Goal: Task Accomplishment & Management: Complete application form

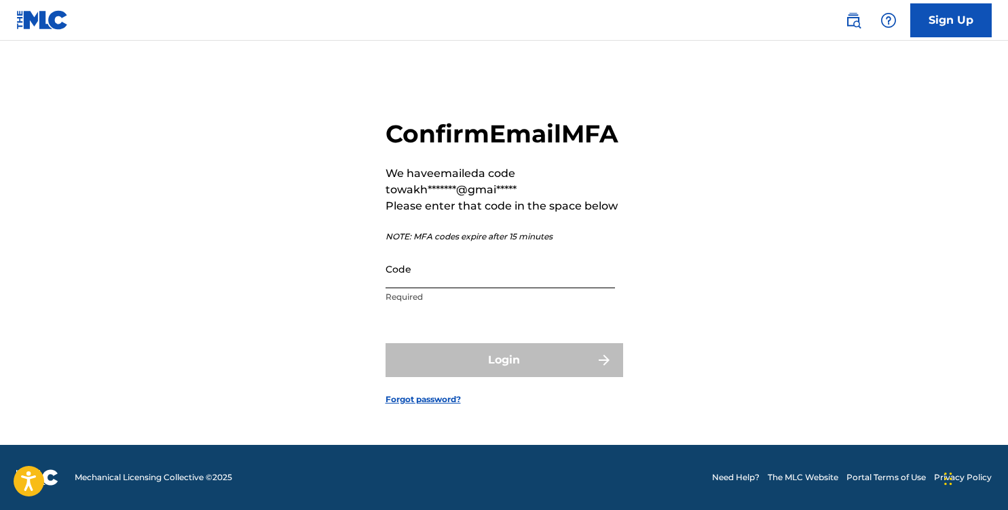
click at [500, 289] on input "Code" at bounding box center [500, 269] width 229 height 39
paste input "723761"
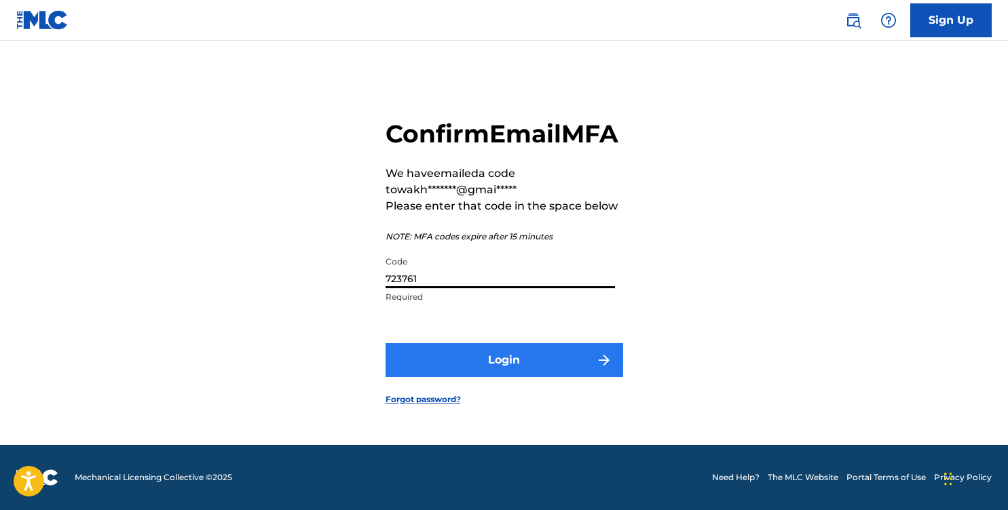
type input "723761"
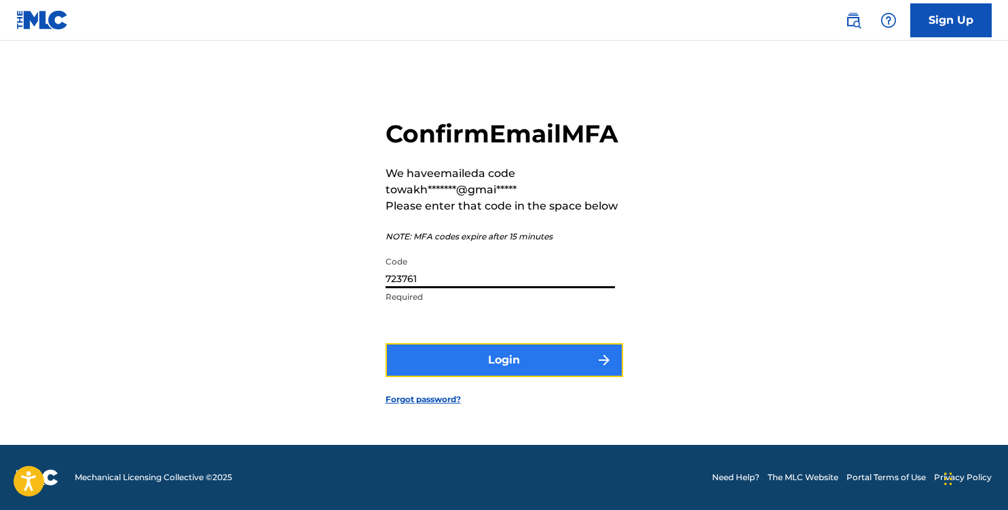
click at [405, 377] on button "Login" at bounding box center [505, 360] width 238 height 34
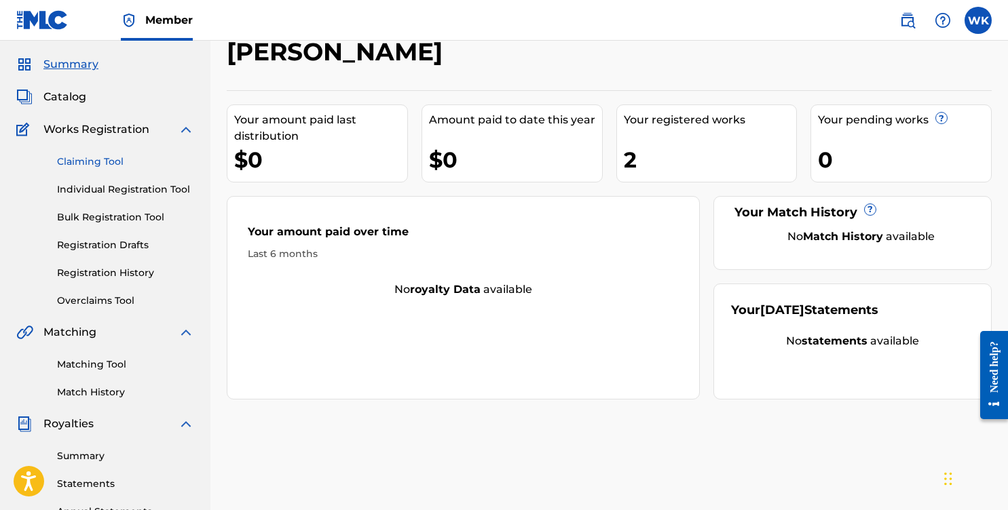
click at [115, 163] on link "Claiming Tool" at bounding box center [125, 162] width 137 height 14
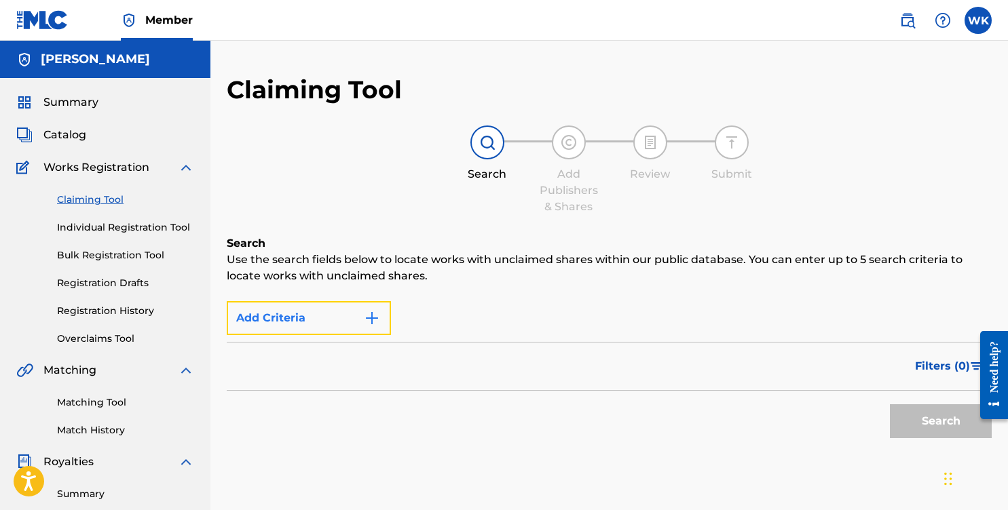
click at [332, 310] on button "Add Criteria" at bounding box center [309, 318] width 164 height 34
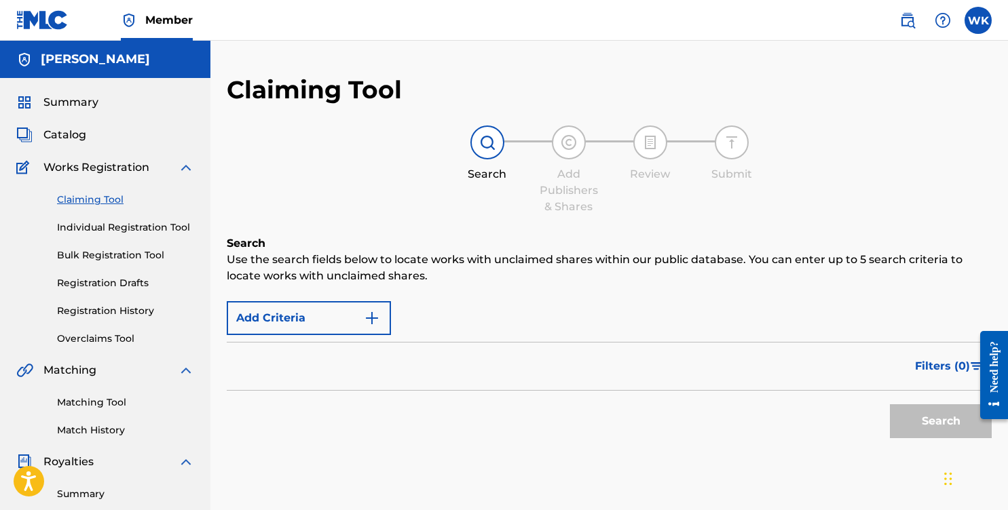
click at [148, 246] on div "Claiming Tool Individual Registration Tool Bulk Registration Tool Registration …" at bounding box center [105, 261] width 178 height 170
click at [149, 255] on link "Bulk Registration Tool" at bounding box center [125, 255] width 137 height 14
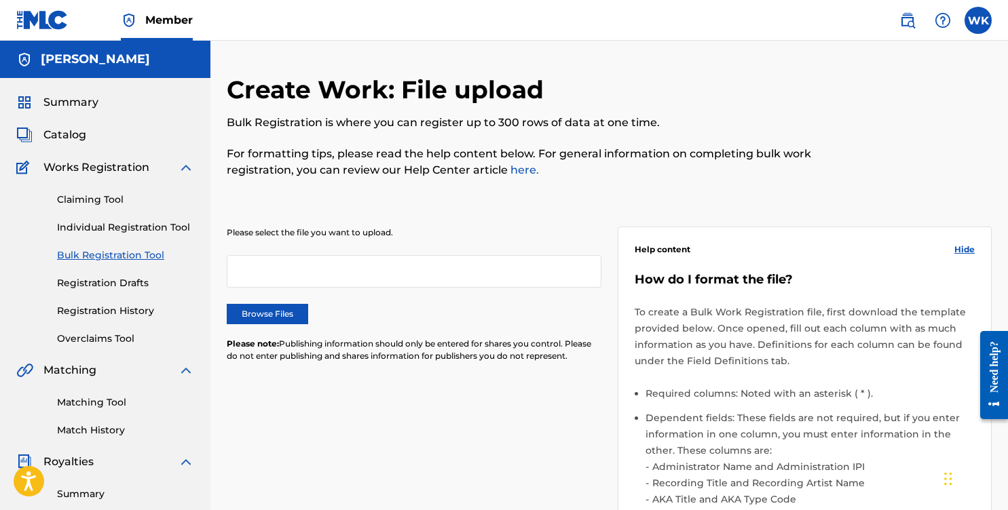
click at [367, 247] on div "Please select the file you want to upload. Browse Files Please note: Publishing…" at bounding box center [414, 303] width 375 height 152
click at [365, 271] on div at bounding box center [414, 271] width 375 height 33
click at [147, 229] on link "Individual Registration Tool" at bounding box center [125, 228] width 137 height 14
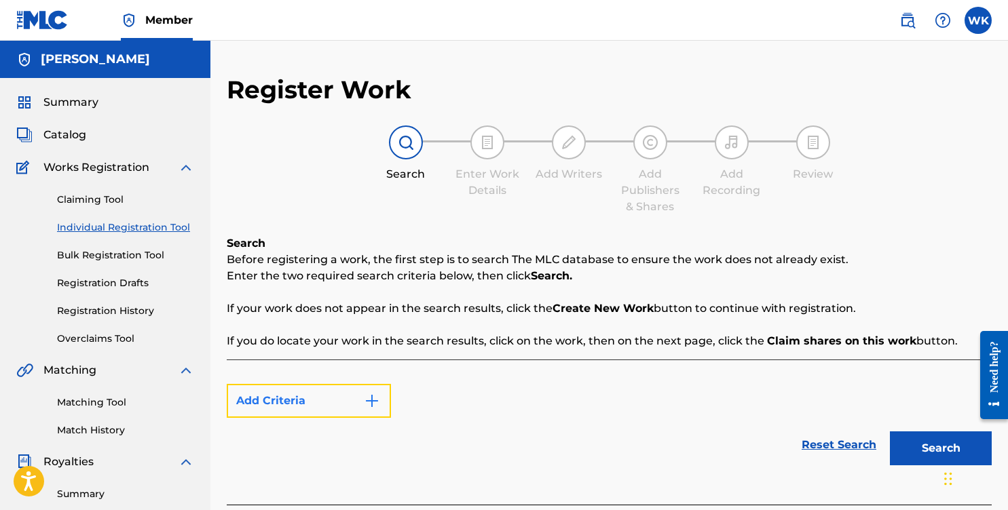
click at [275, 393] on button "Add Criteria" at bounding box center [309, 401] width 164 height 34
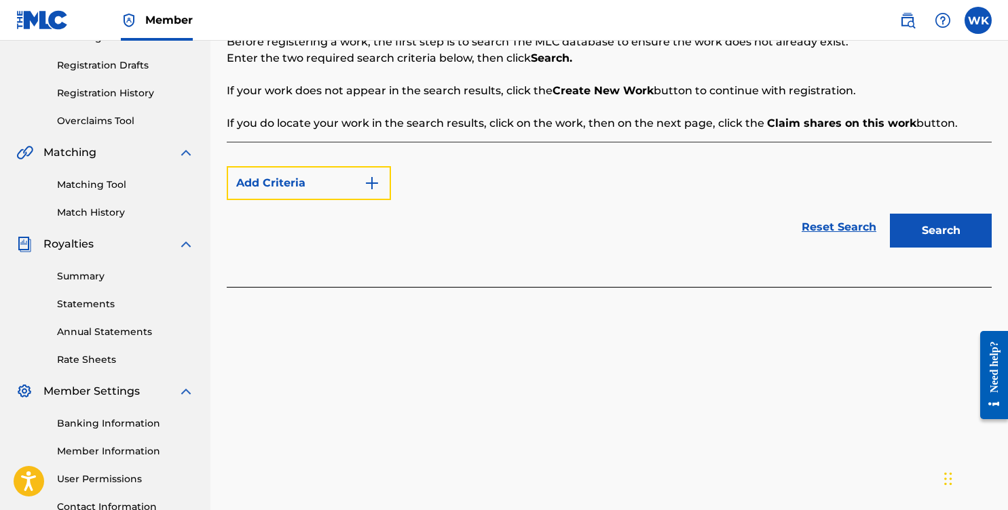
scroll to position [178, 0]
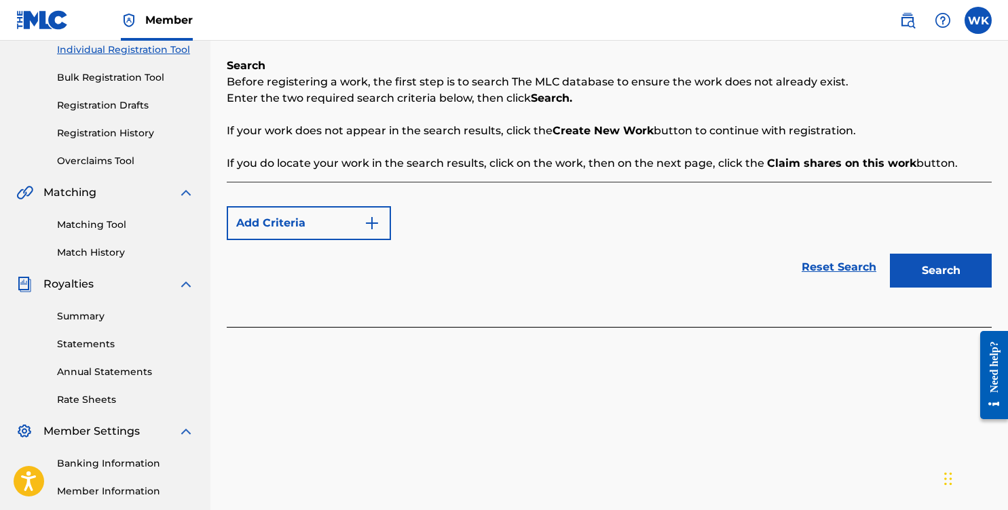
click at [434, 271] on div "Reset Search Search" at bounding box center [609, 267] width 765 height 54
click at [329, 240] on div "Reset Search Search" at bounding box center [609, 267] width 765 height 54
click at [920, 263] on button "Search" at bounding box center [941, 271] width 102 height 34
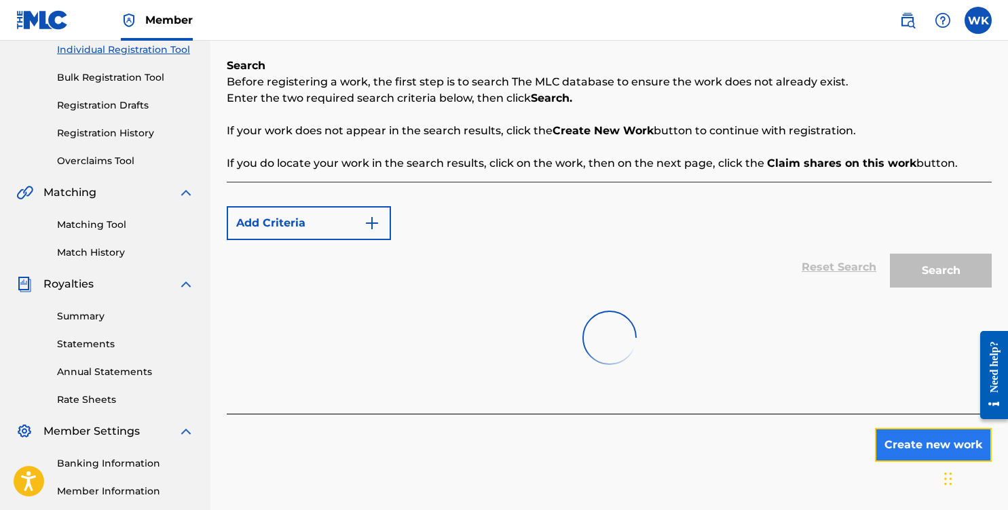
click at [910, 449] on button "Create new work" at bounding box center [933, 445] width 117 height 34
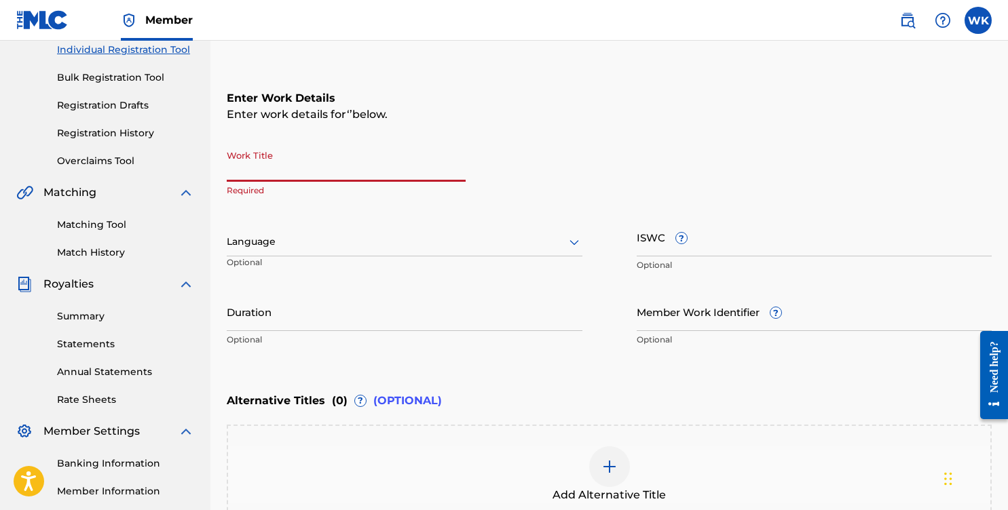
click at [305, 148] on input "Work Title" at bounding box center [346, 162] width 239 height 39
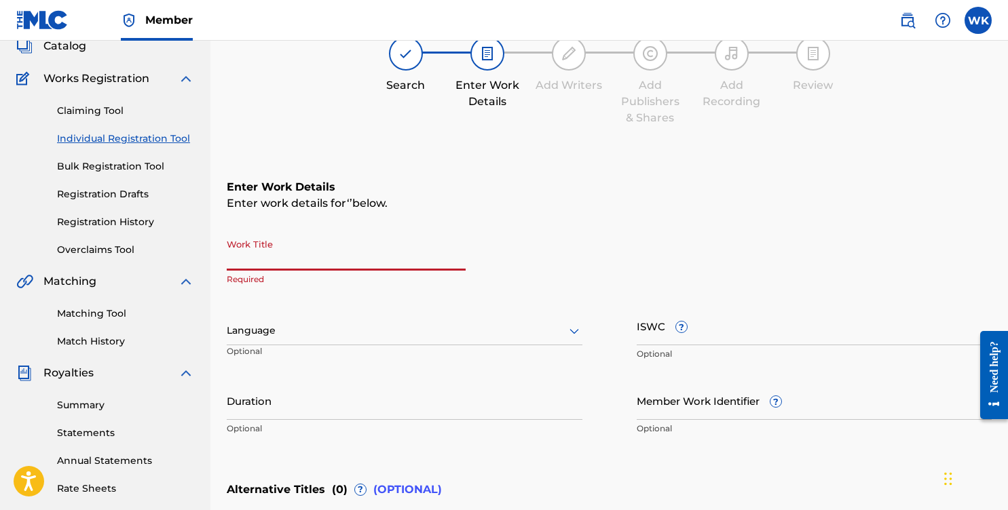
scroll to position [91, 0]
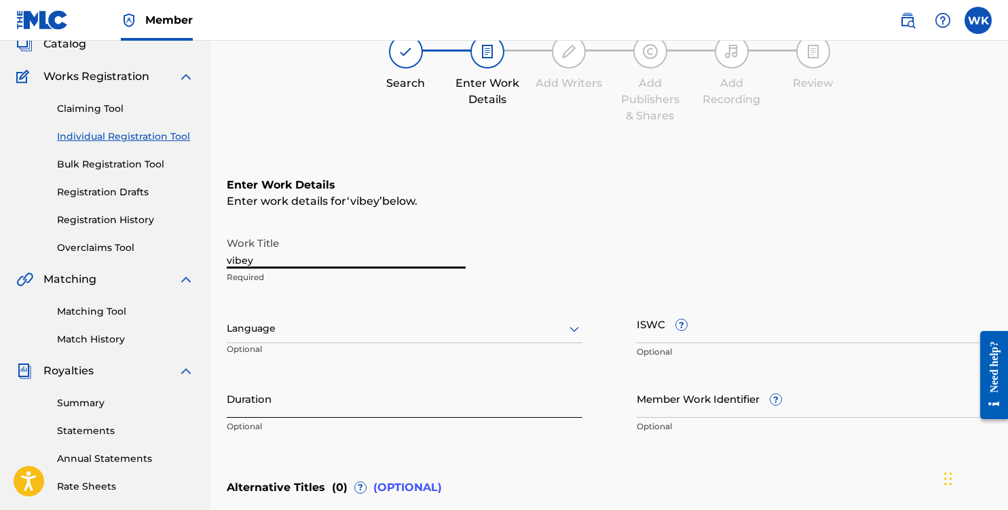
type input "vibey"
click at [294, 405] on input "Duration" at bounding box center [405, 398] width 356 height 39
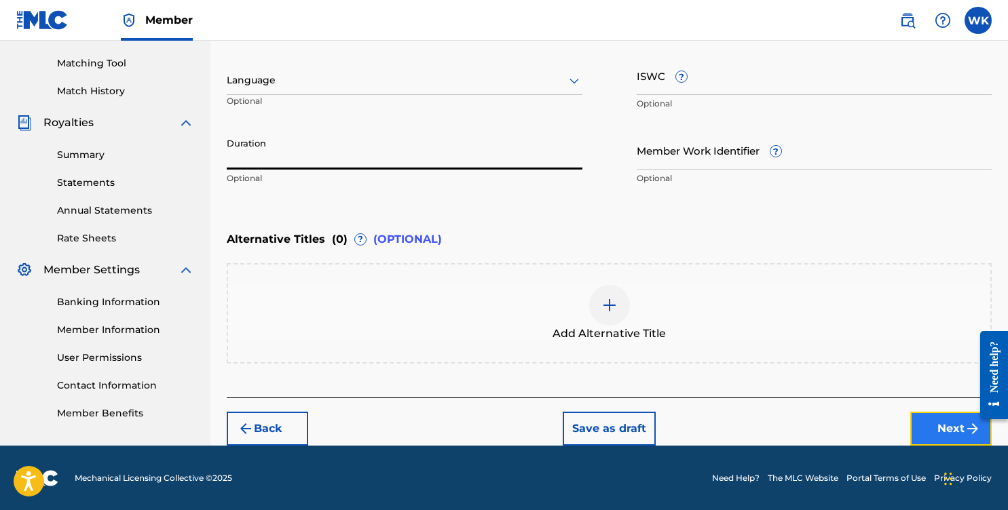
click at [921, 419] on button "Next" at bounding box center [950, 429] width 81 height 34
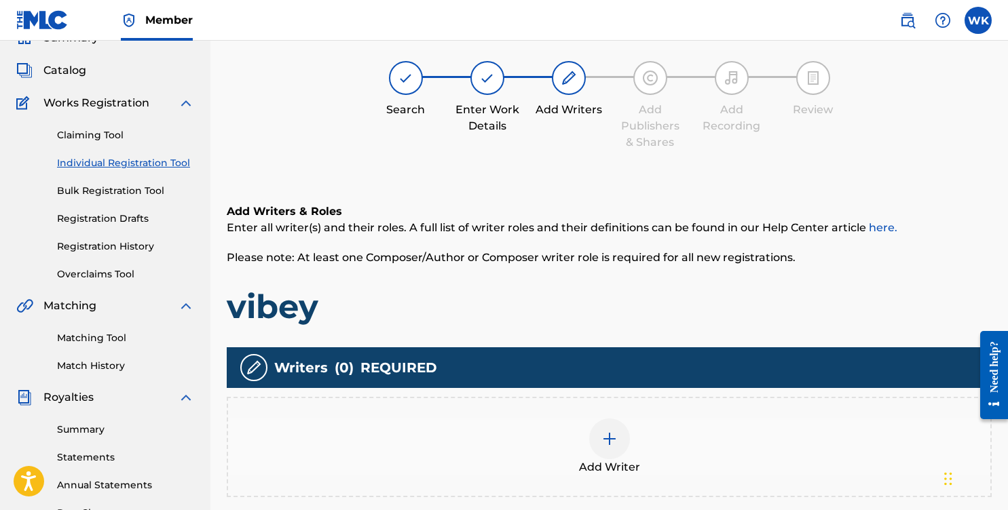
scroll to position [61, 0]
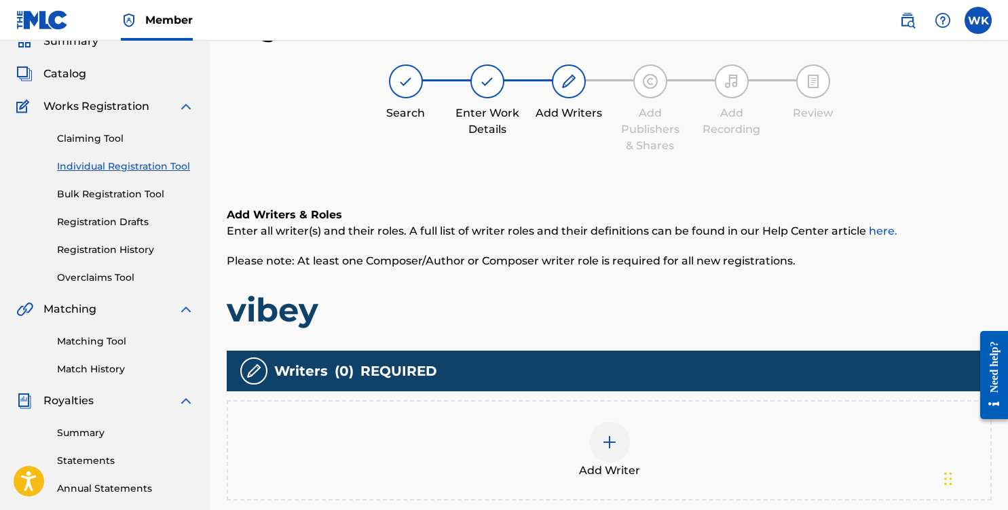
click at [604, 430] on div at bounding box center [609, 442] width 41 height 41
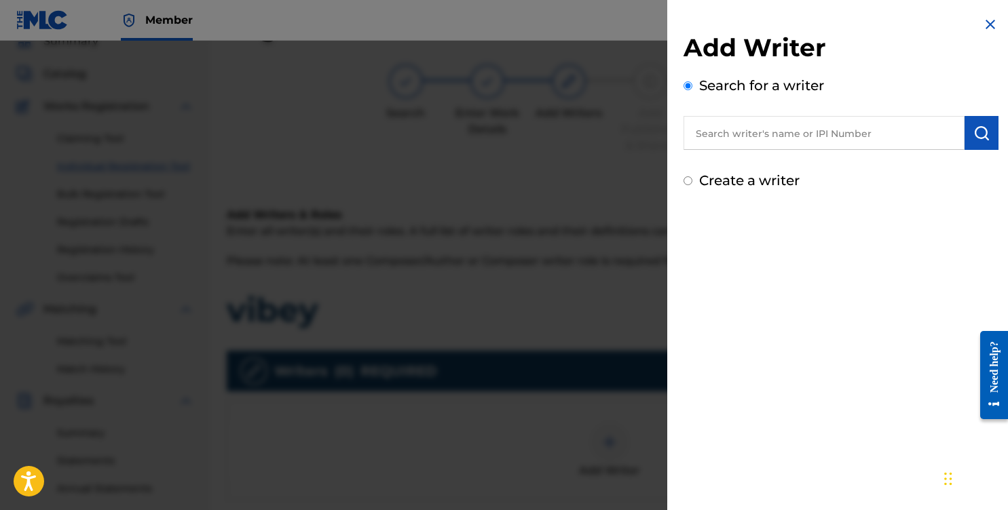
click at [783, 127] on input "text" at bounding box center [824, 133] width 281 height 34
type input "[PERSON_NAME]"
click at [887, 238] on div "Add Writer Search for a writer [PERSON_NAME] Create a writer" at bounding box center [841, 255] width 348 height 510
click at [987, 128] on button "submit" at bounding box center [982, 133] width 34 height 34
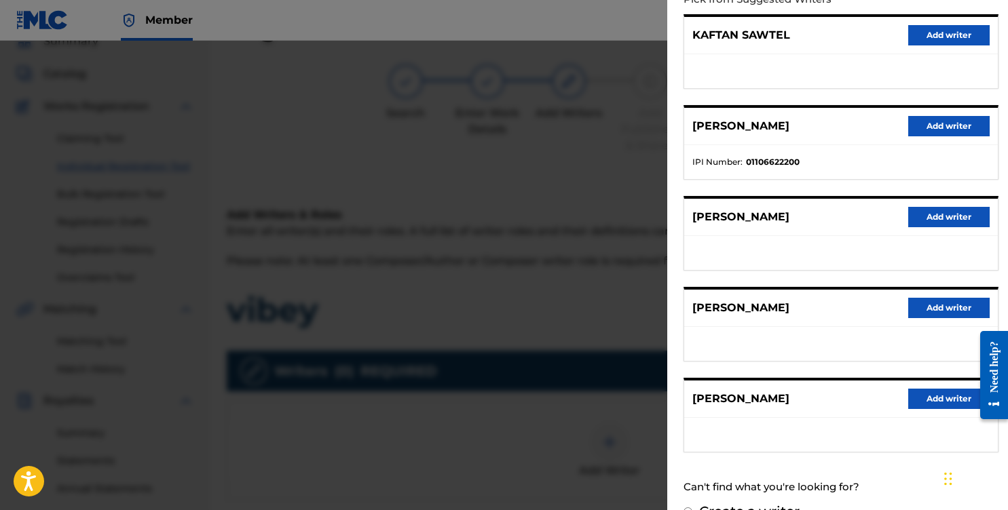
scroll to position [193, 0]
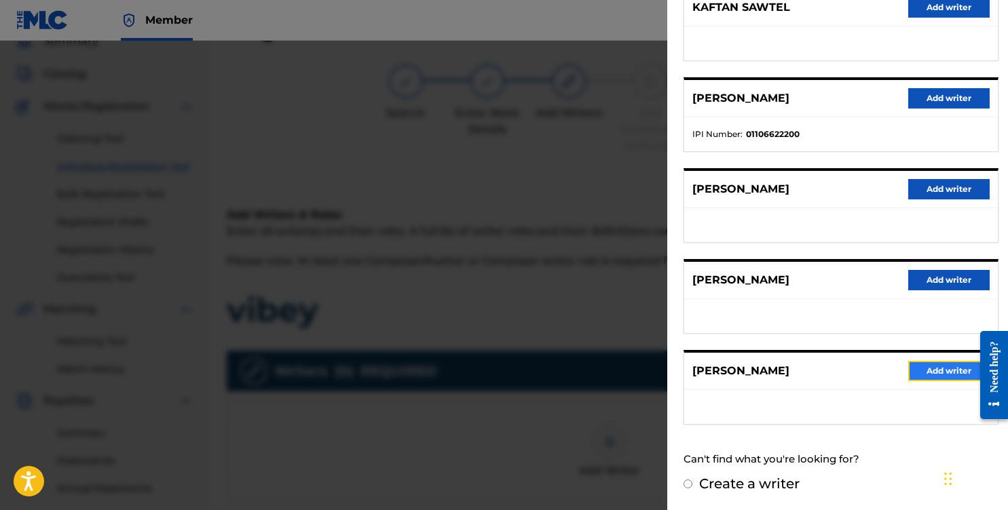
click at [927, 367] on button "Add writer" at bounding box center [948, 371] width 81 height 20
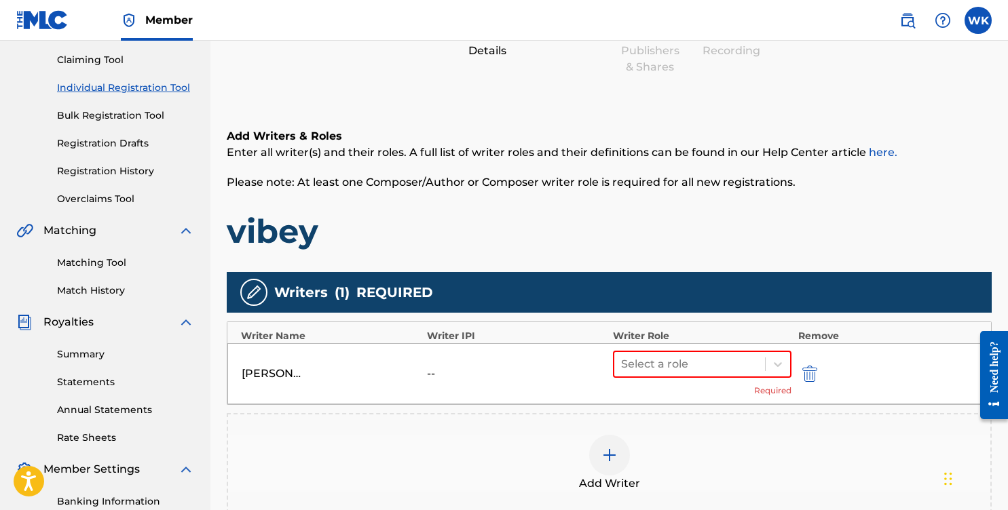
scroll to position [145, 0]
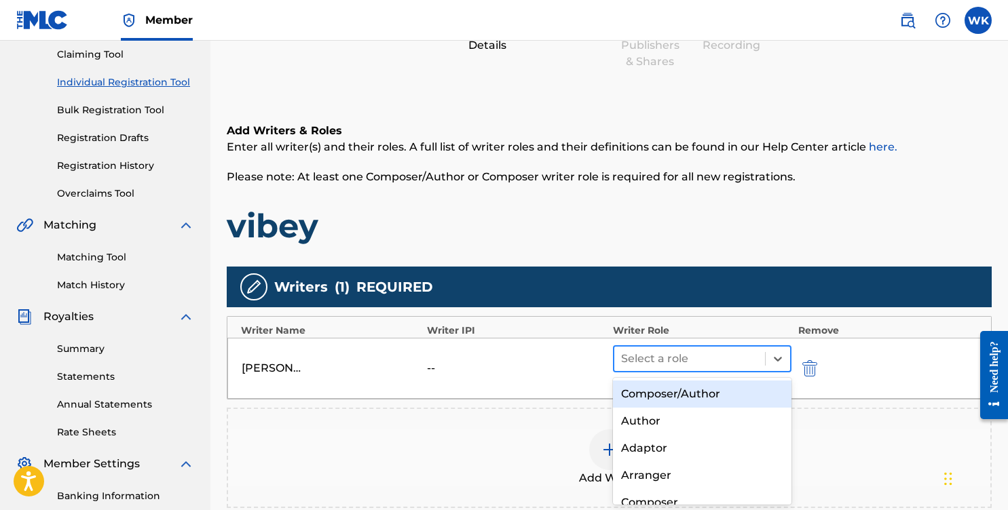
click at [638, 346] on div "Select a role" at bounding box center [702, 359] width 179 height 27
click at [651, 396] on div "Composer/Author" at bounding box center [702, 394] width 179 height 27
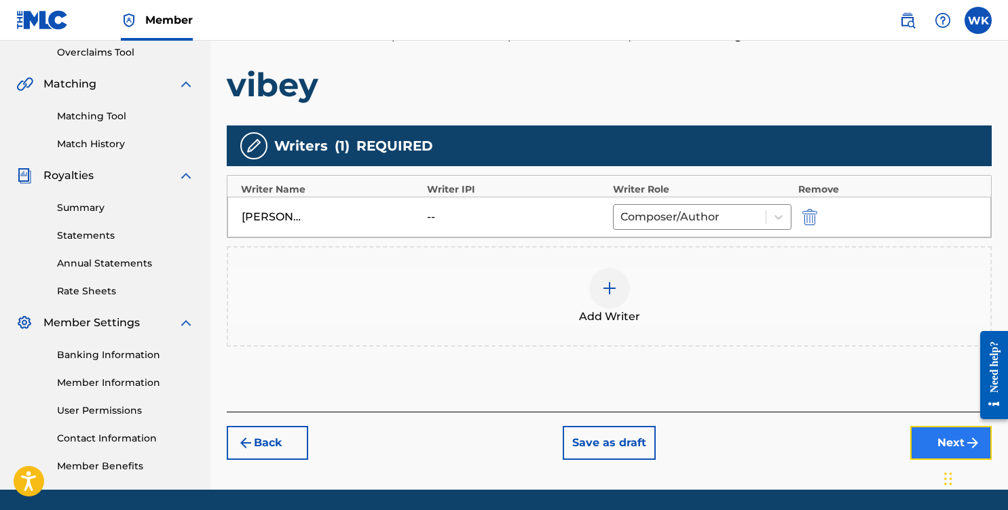
click at [916, 447] on button "Next" at bounding box center [950, 443] width 81 height 34
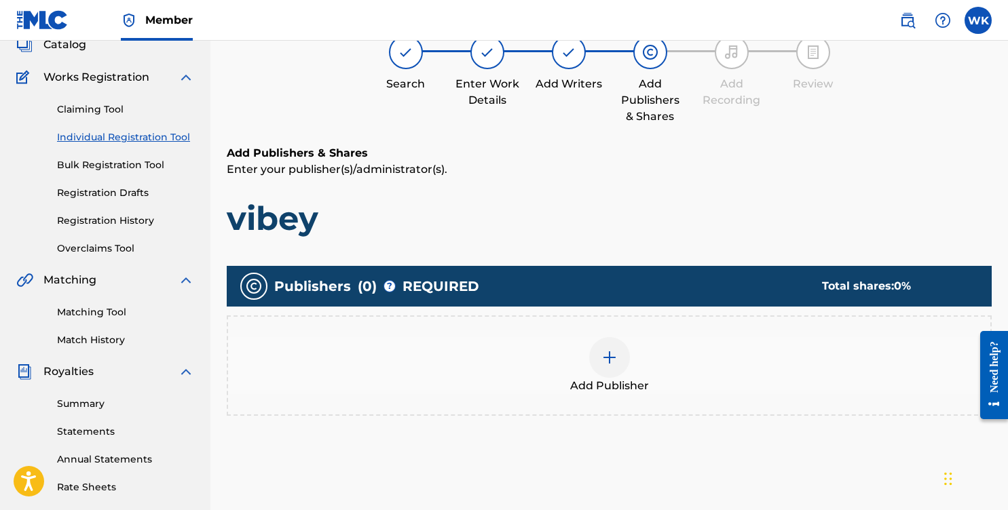
scroll to position [135, 0]
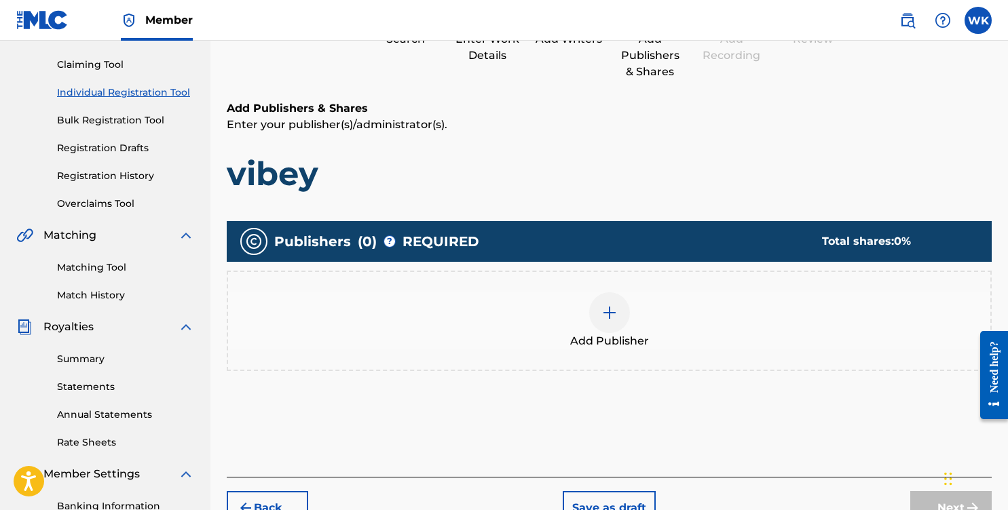
click at [589, 333] on span "Add Publisher" at bounding box center [609, 341] width 79 height 16
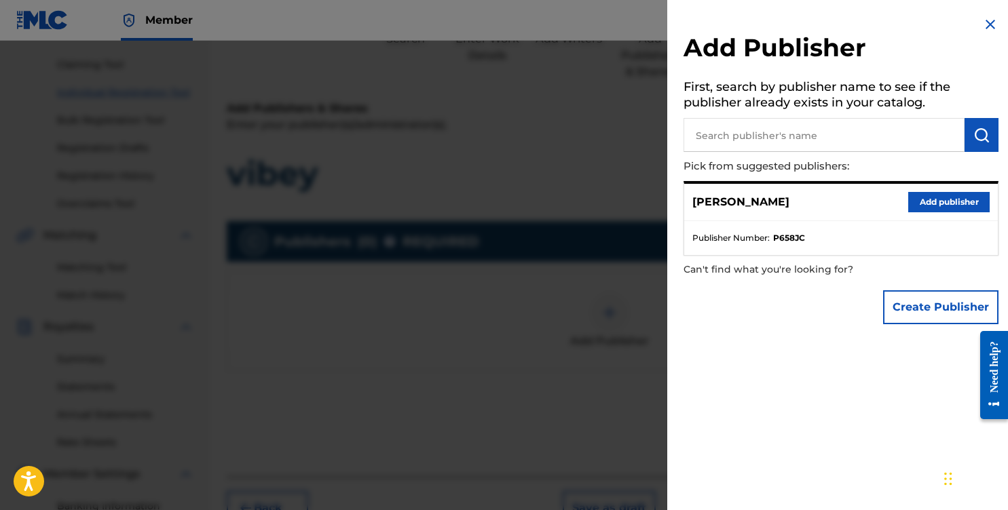
click at [794, 142] on input "text" at bounding box center [824, 135] width 281 height 34
click at [933, 192] on button "Add publisher" at bounding box center [948, 202] width 81 height 20
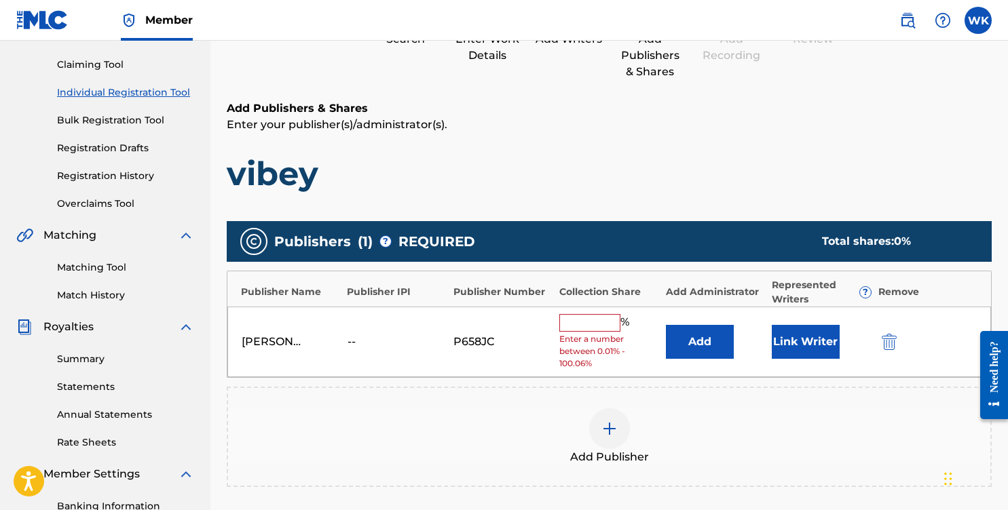
click at [595, 324] on input "text" at bounding box center [589, 323] width 61 height 18
type input "100"
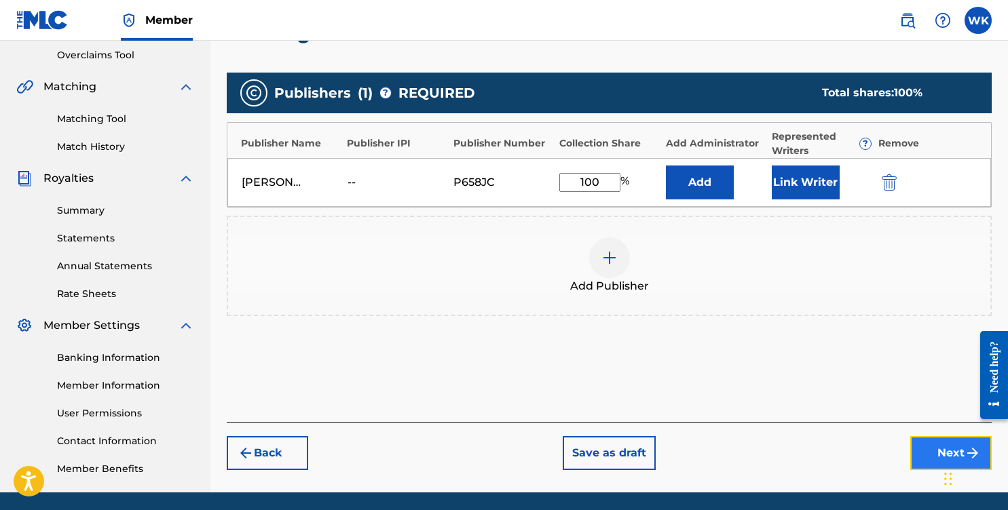
click at [942, 442] on button "Next" at bounding box center [950, 453] width 81 height 34
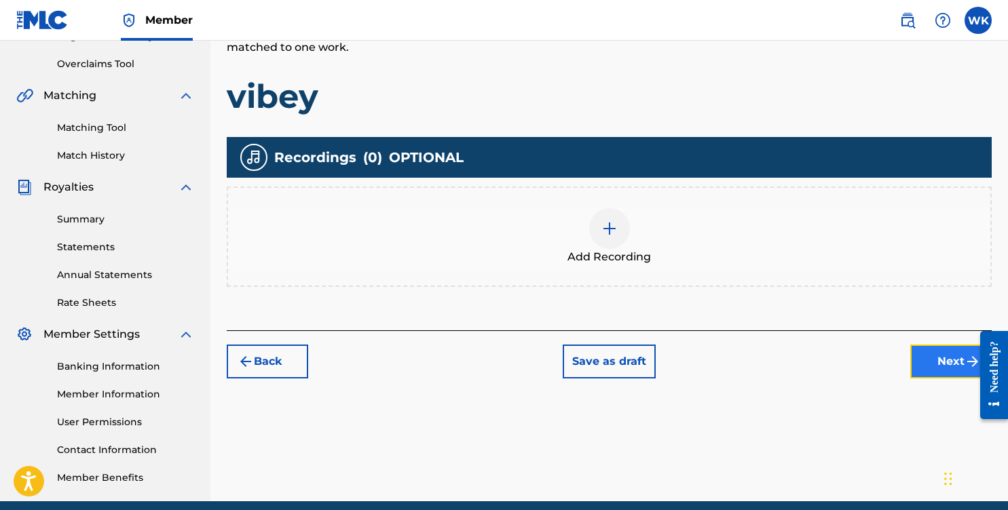
click at [927, 353] on button "Next" at bounding box center [950, 362] width 81 height 34
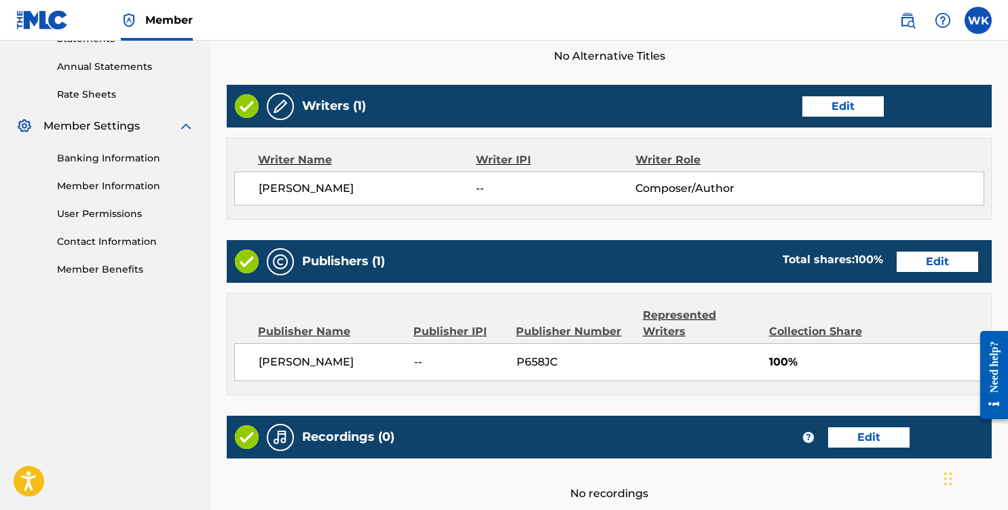
scroll to position [608, 0]
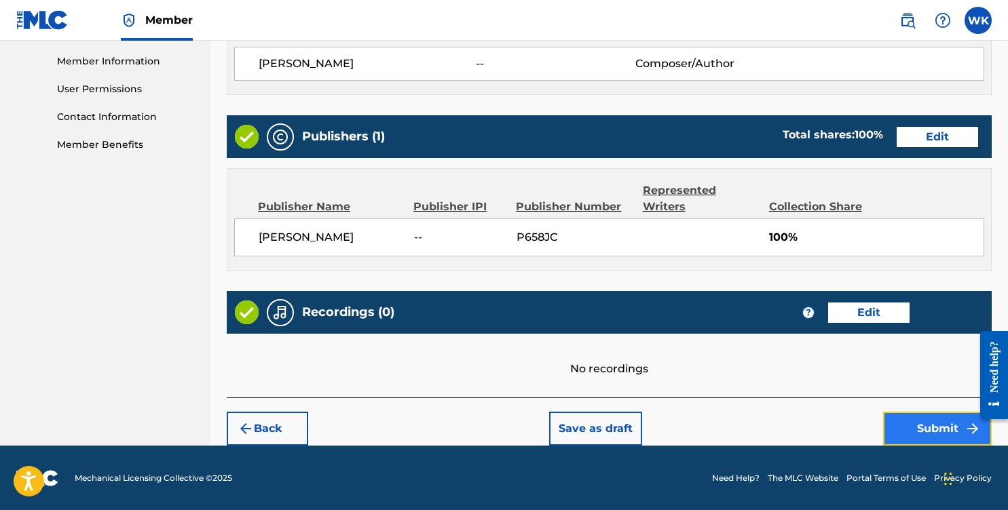
click at [931, 428] on button "Submit" at bounding box center [937, 429] width 109 height 34
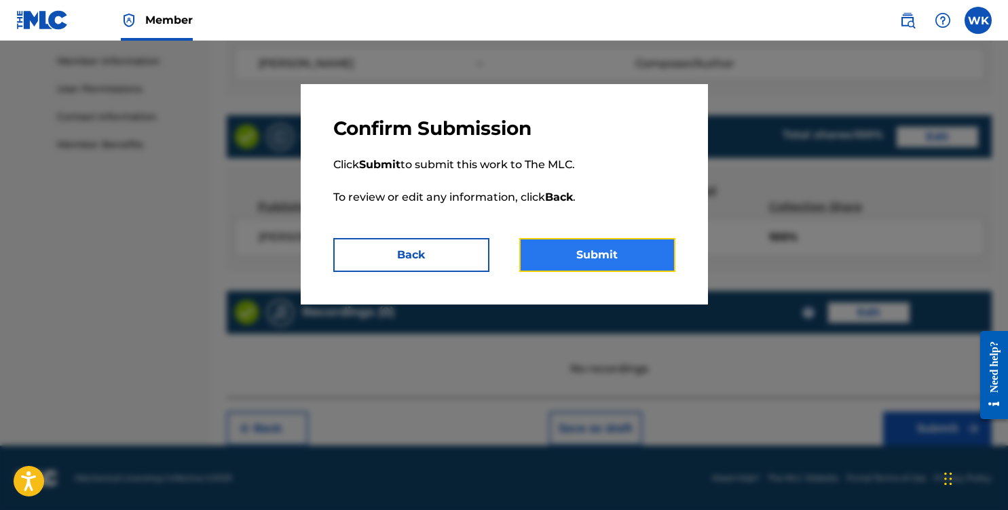
click at [561, 246] on button "Submit" at bounding box center [597, 255] width 156 height 34
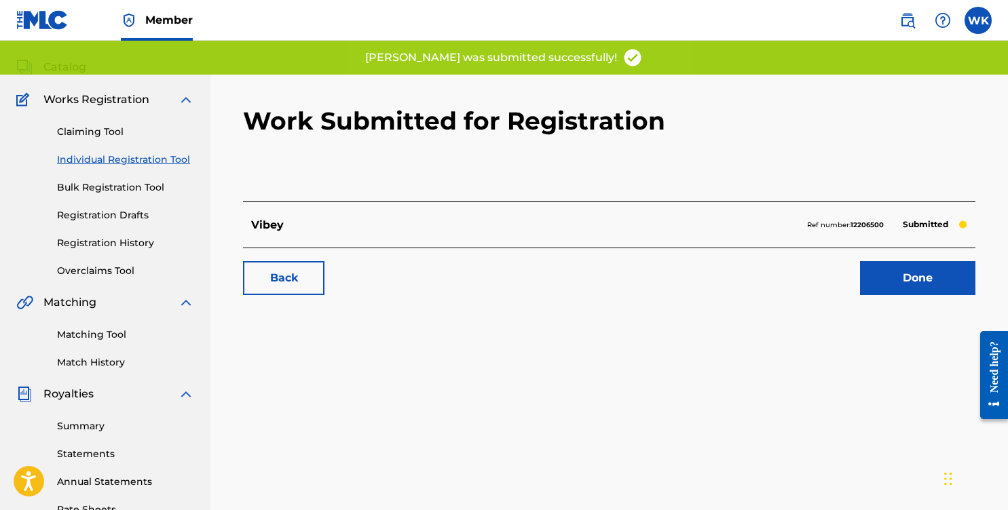
scroll to position [74, 0]
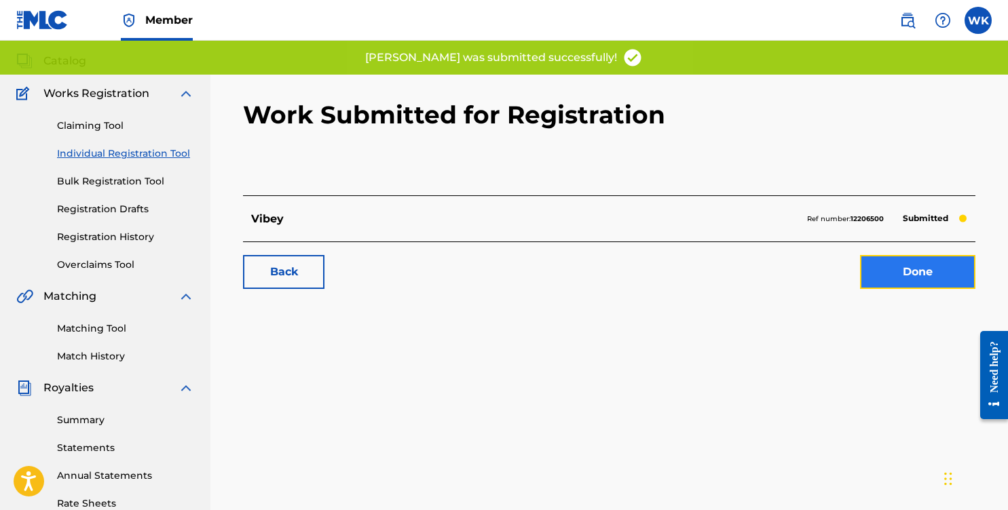
click at [882, 271] on link "Done" at bounding box center [917, 272] width 115 height 34
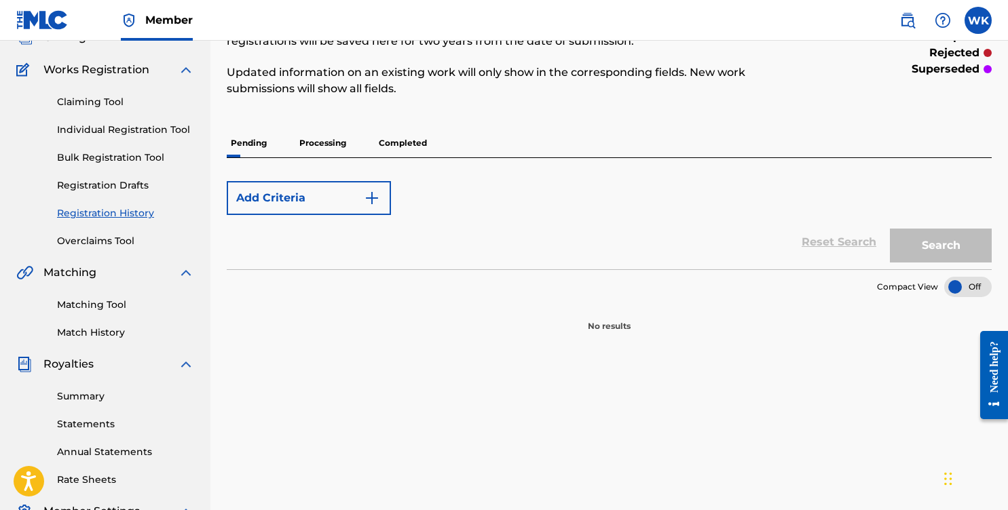
scroll to position [69, 0]
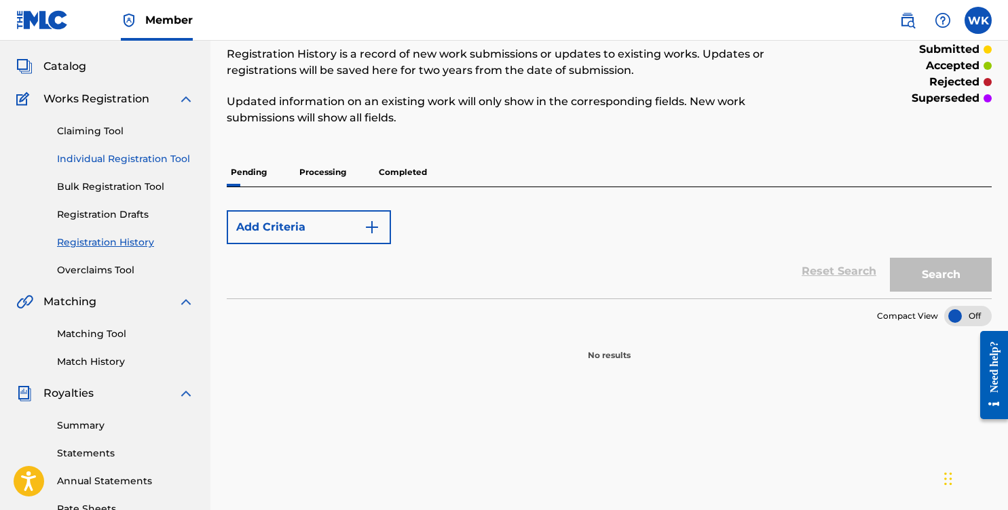
click at [117, 157] on link "Individual Registration Tool" at bounding box center [125, 159] width 137 height 14
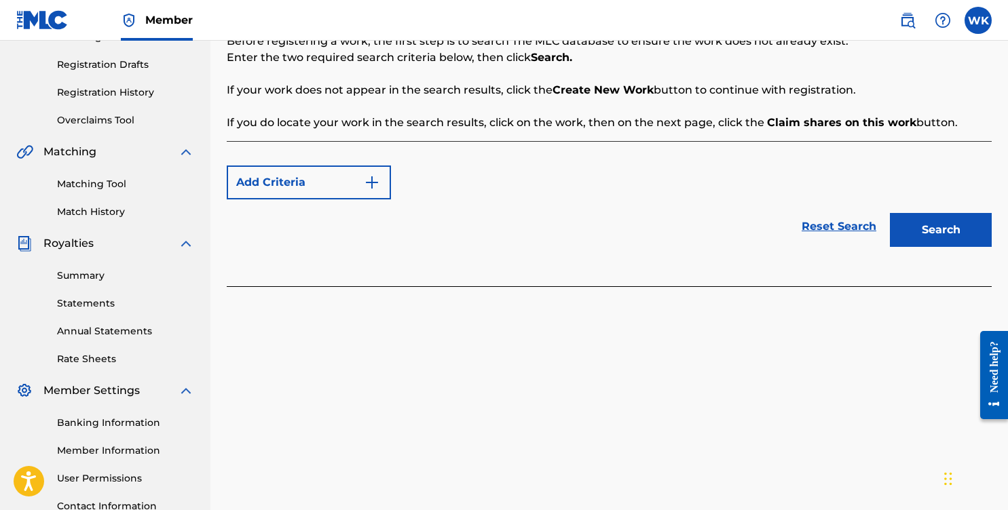
scroll to position [257, 0]
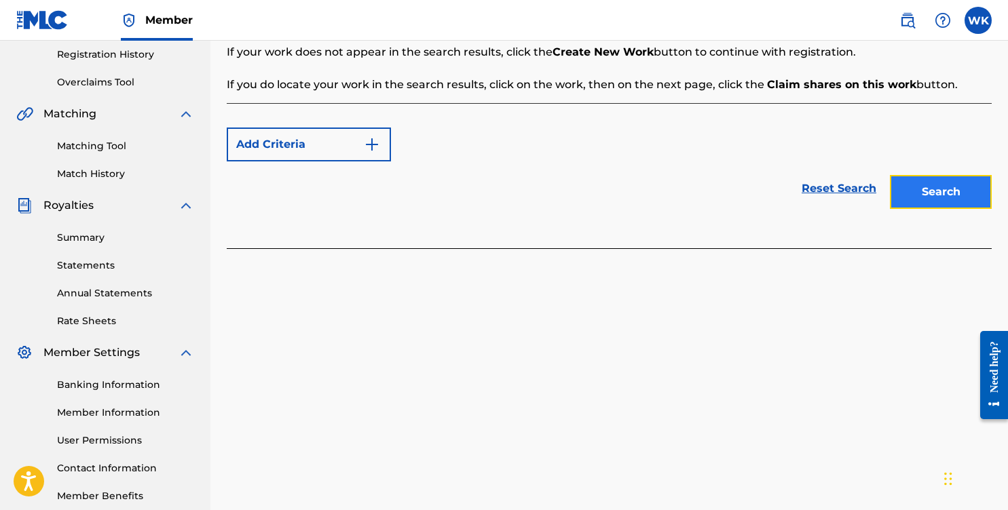
click at [941, 200] on button "Search" at bounding box center [941, 192] width 102 height 34
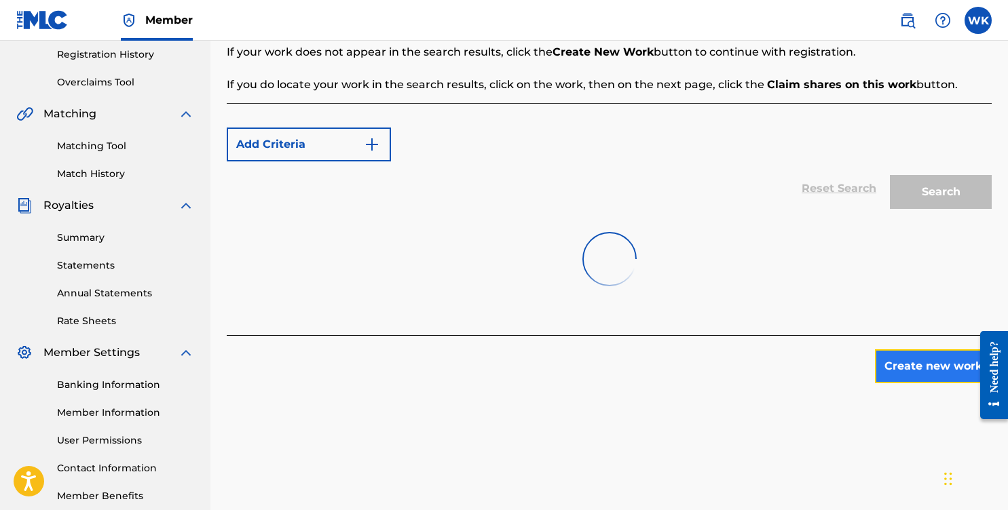
click at [954, 383] on button "Create new work" at bounding box center [933, 367] width 117 height 34
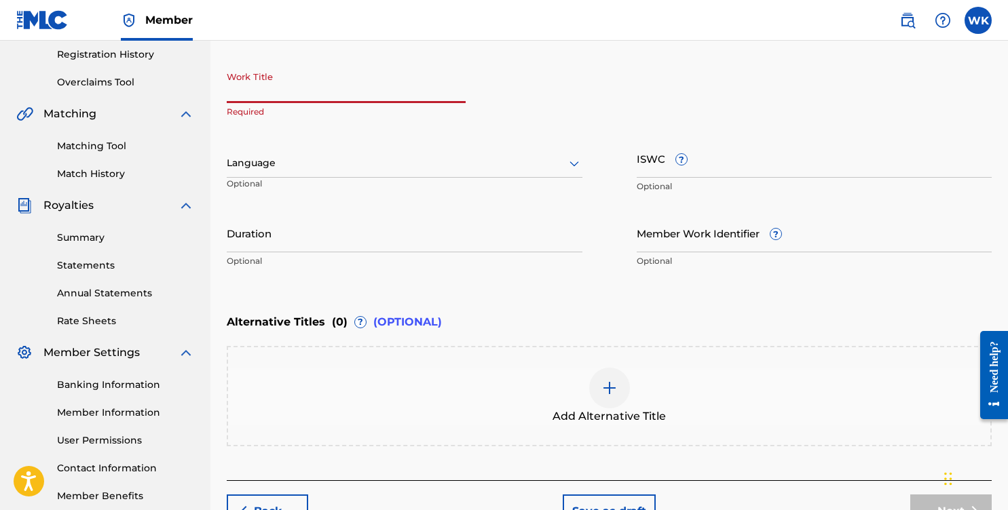
click at [328, 79] on input "Work Title" at bounding box center [346, 83] width 239 height 39
paste input "possession"
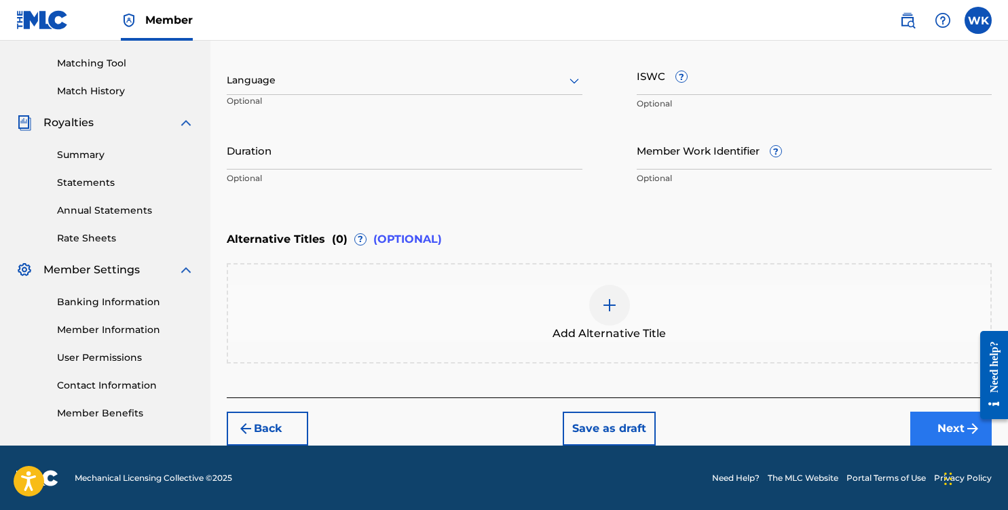
type input "possession"
click at [958, 432] on button "Next" at bounding box center [950, 429] width 81 height 34
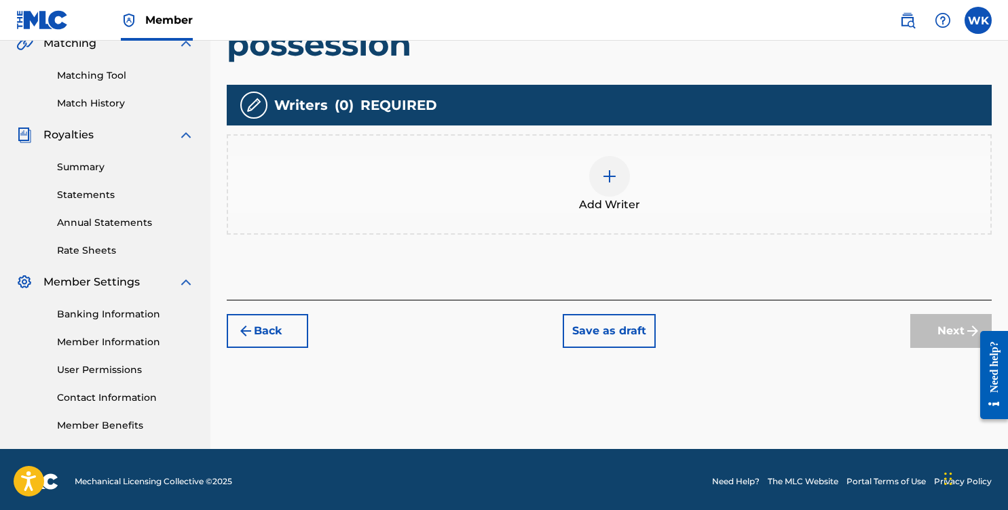
scroll to position [331, 0]
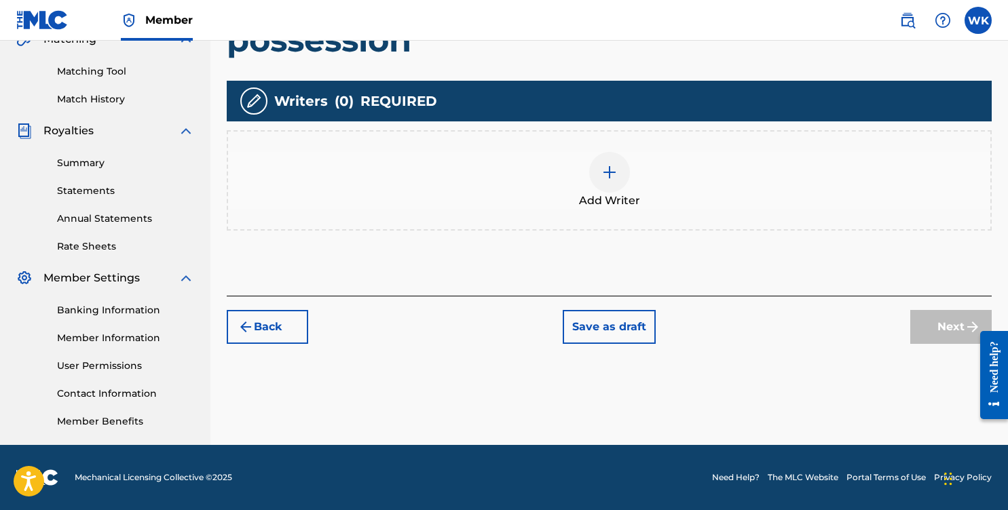
click at [688, 135] on div "Add Writer" at bounding box center [609, 180] width 765 height 100
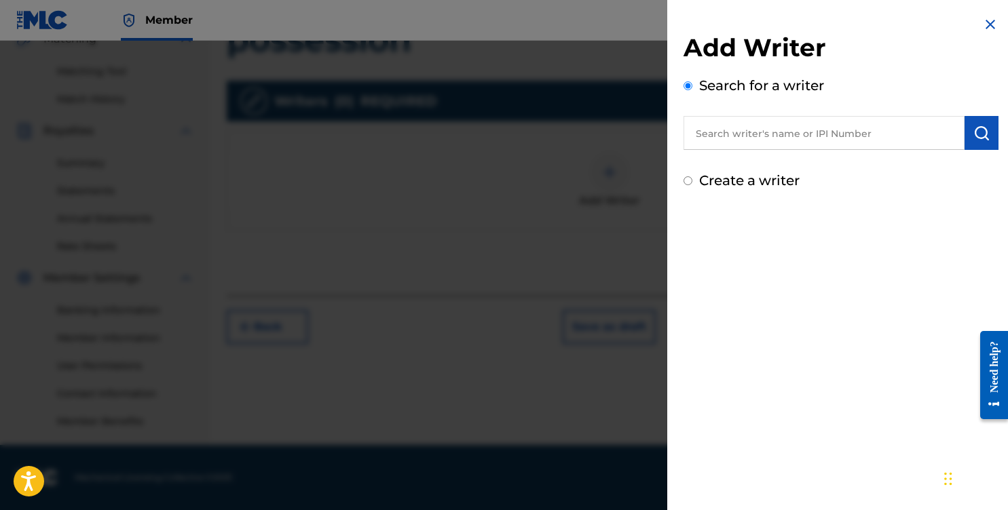
click at [746, 145] on input "text" at bounding box center [824, 133] width 281 height 34
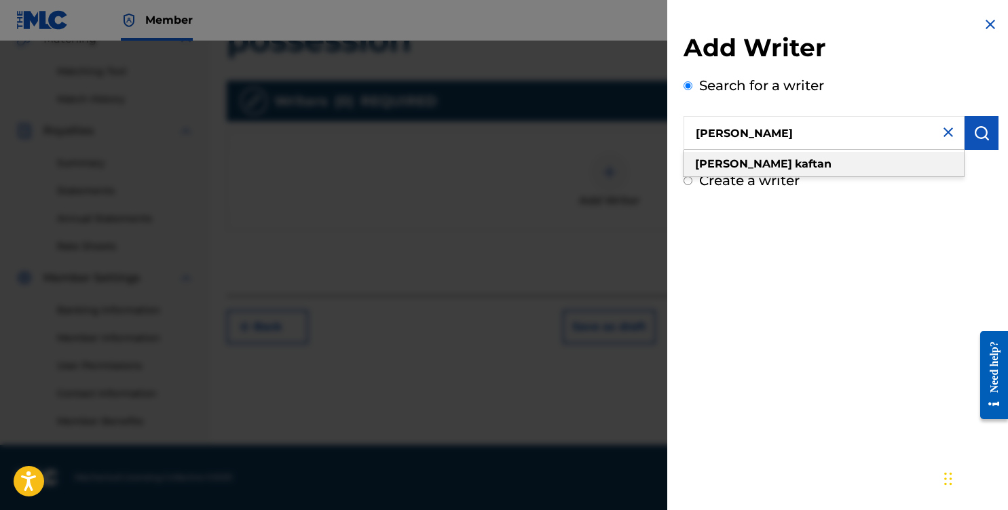
type input "[PERSON_NAME]"
click at [749, 152] on div "[PERSON_NAME]" at bounding box center [824, 164] width 280 height 24
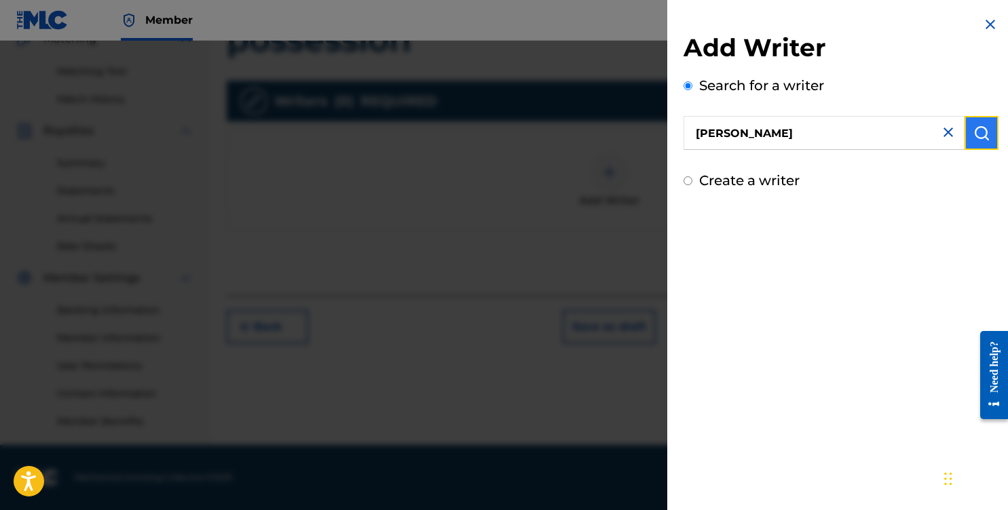
click at [965, 130] on button "submit" at bounding box center [982, 133] width 34 height 34
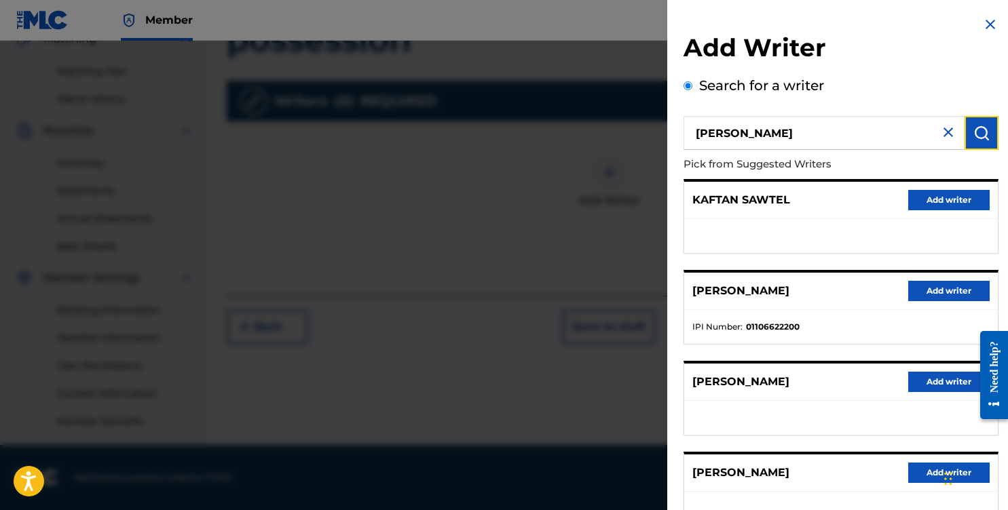
scroll to position [193, 0]
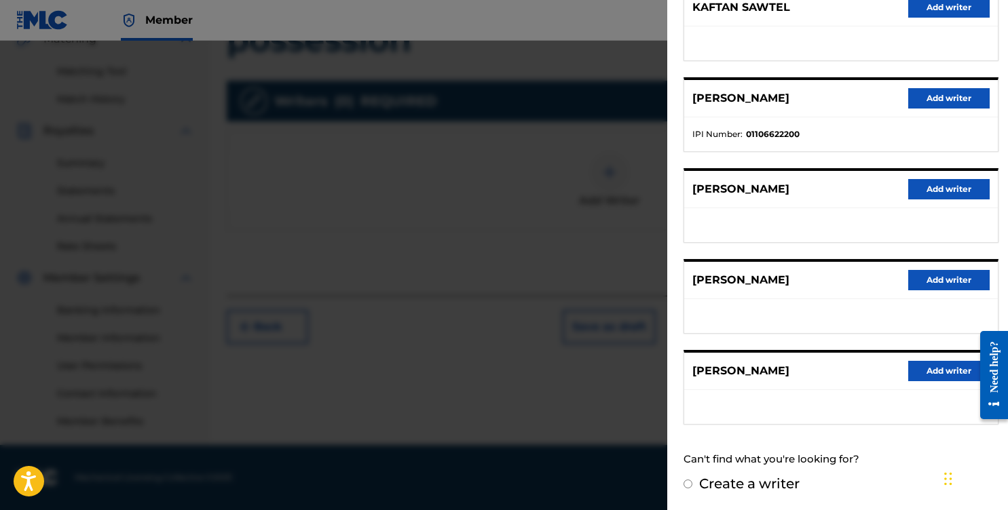
click at [962, 383] on div "[PERSON_NAME] Add writer" at bounding box center [841, 371] width 314 height 37
click at [957, 374] on button "Add writer" at bounding box center [948, 371] width 81 height 20
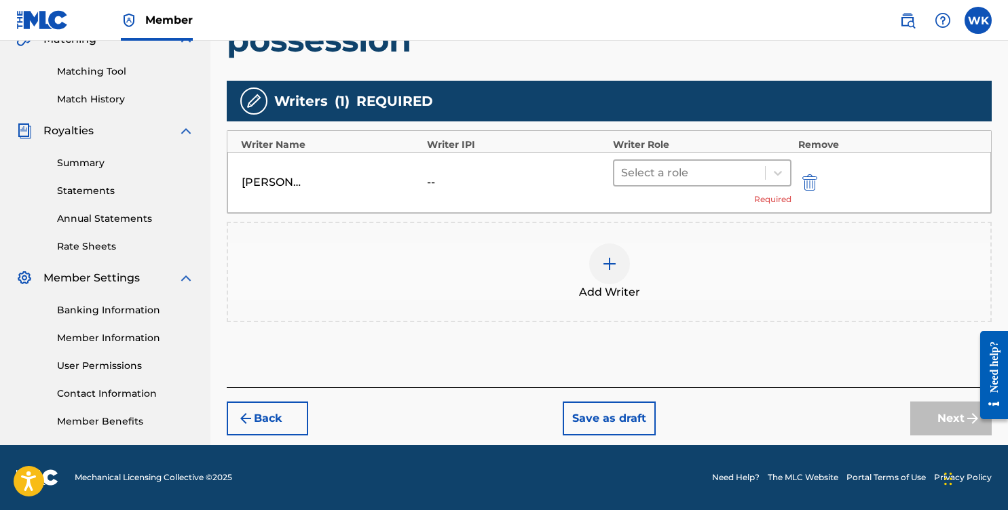
click at [700, 185] on div "Select a role" at bounding box center [702, 173] width 179 height 27
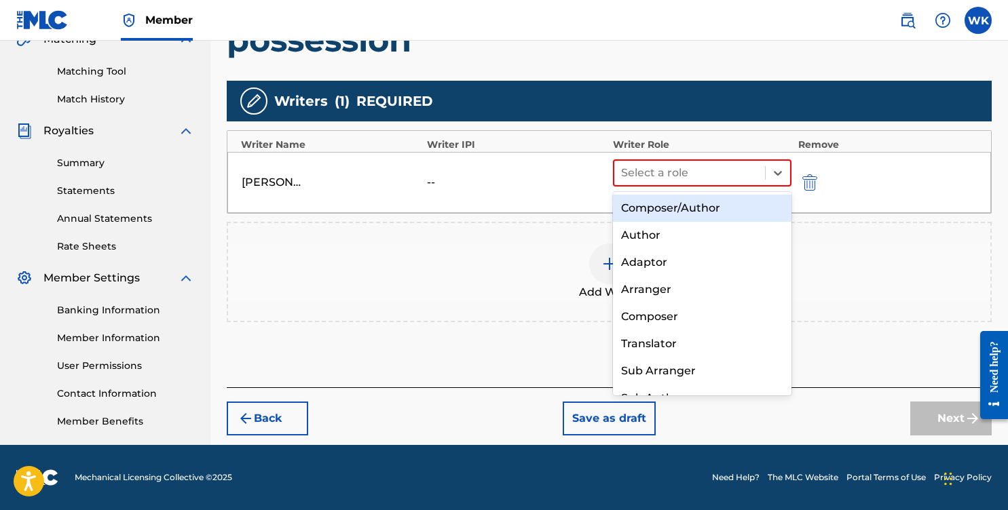
click at [703, 212] on div "Composer/Author" at bounding box center [702, 208] width 179 height 27
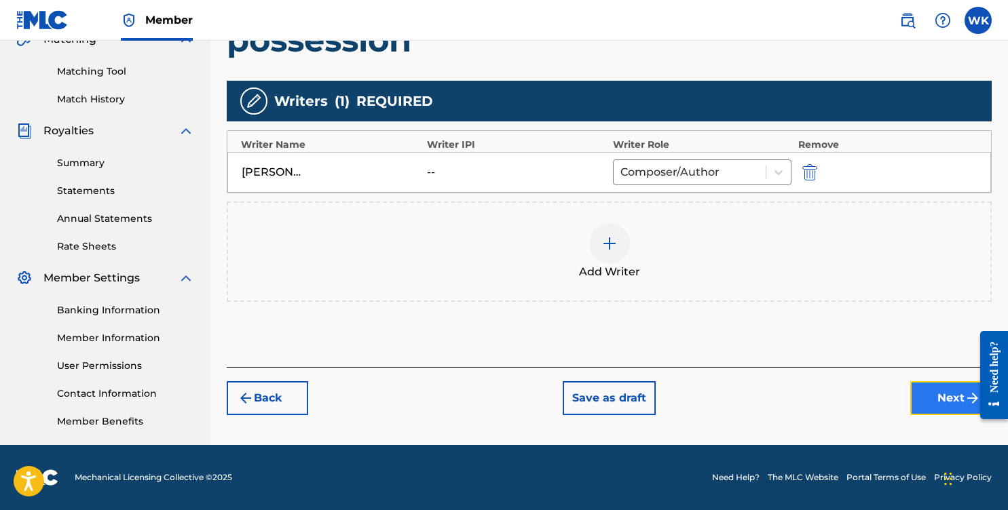
click at [925, 394] on button "Next" at bounding box center [950, 399] width 81 height 34
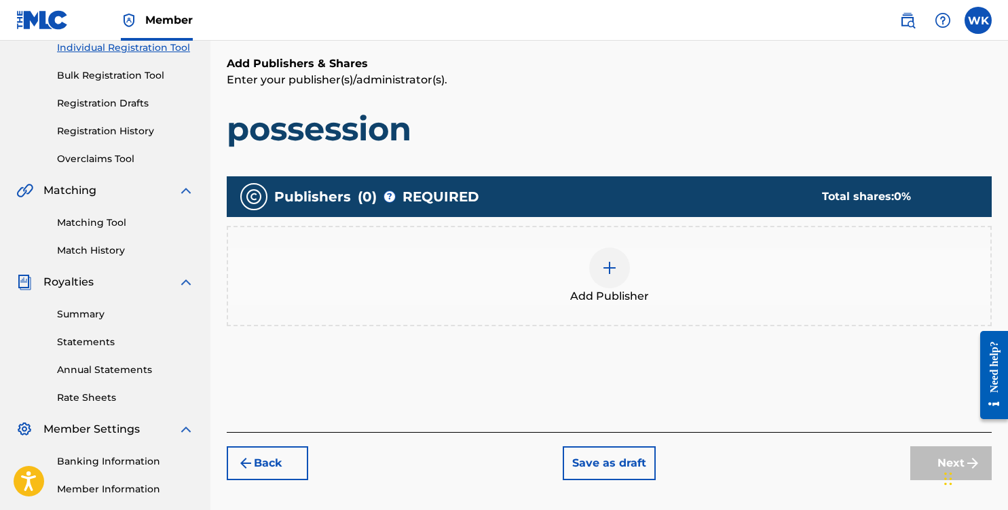
scroll to position [215, 0]
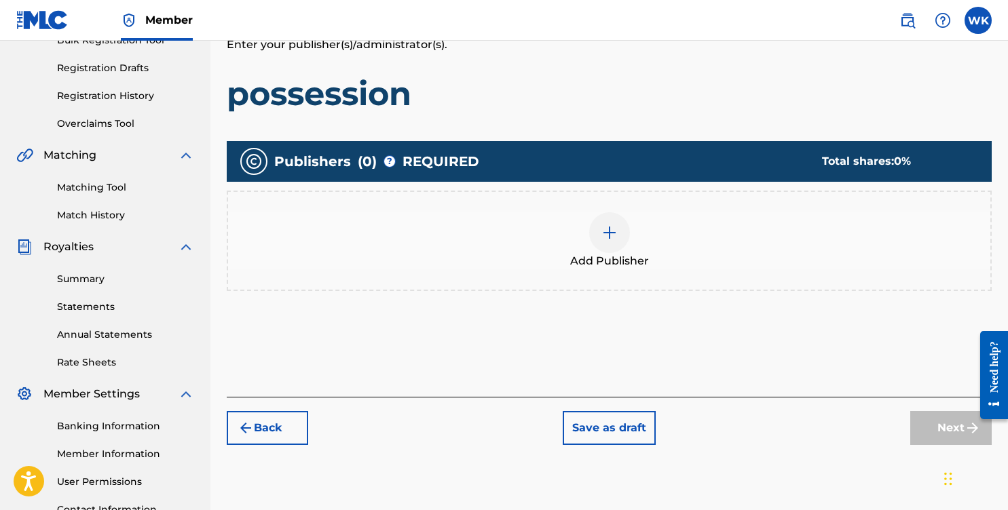
click at [623, 241] on div at bounding box center [609, 232] width 41 height 41
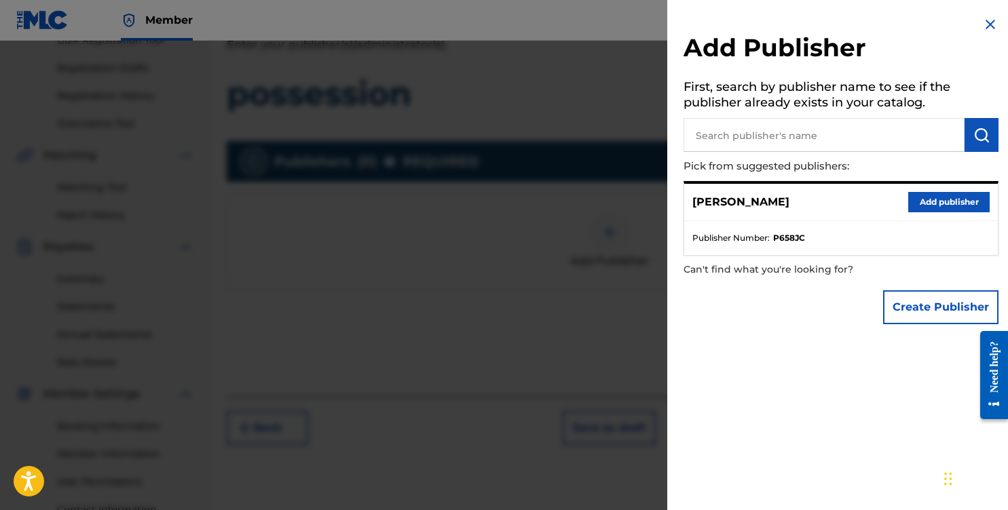
click at [768, 150] on input "text" at bounding box center [824, 135] width 281 height 34
click at [760, 214] on div "[PERSON_NAME] Add publisher" at bounding box center [841, 202] width 314 height 37
click at [914, 207] on button "Add publisher" at bounding box center [948, 202] width 81 height 20
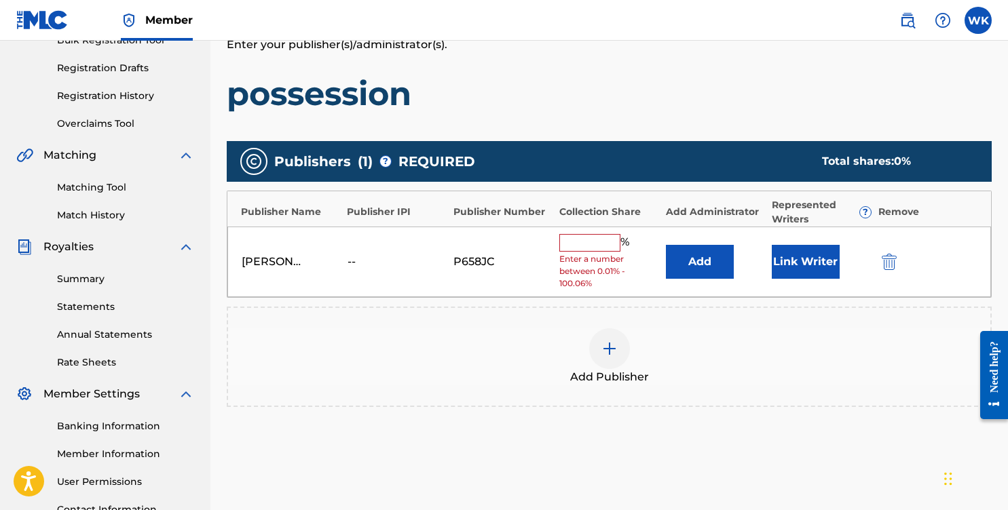
scroll to position [331, 0]
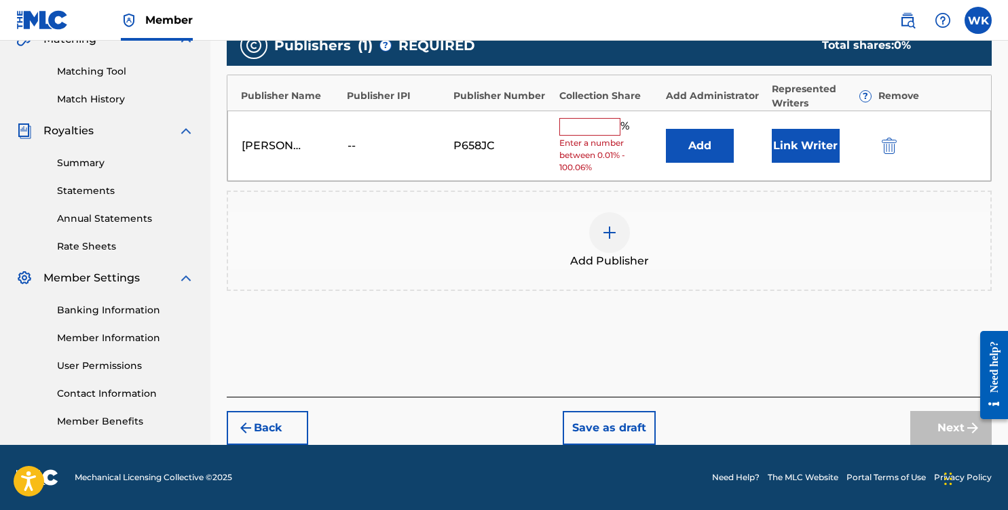
click at [581, 122] on input "text" at bounding box center [589, 127] width 61 height 18
type input "100"
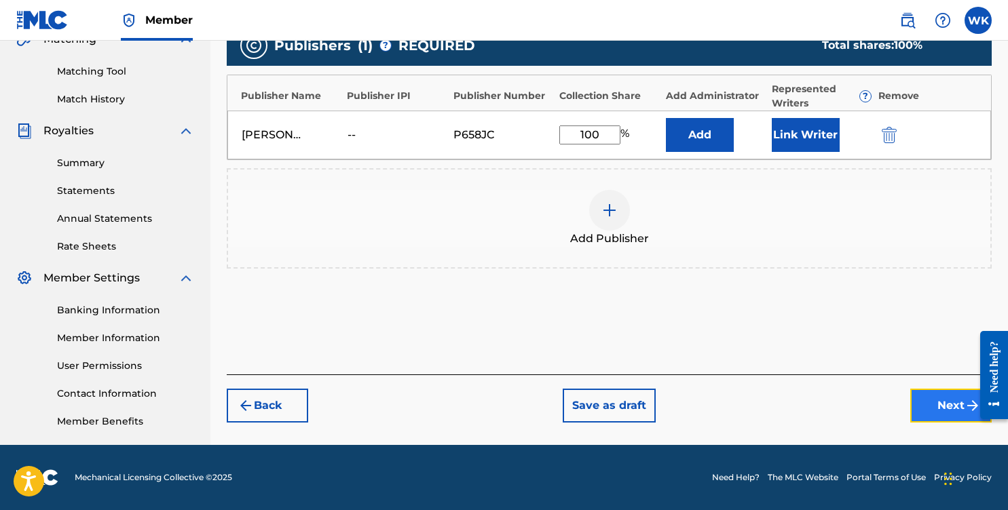
click at [950, 411] on button "Next" at bounding box center [950, 406] width 81 height 34
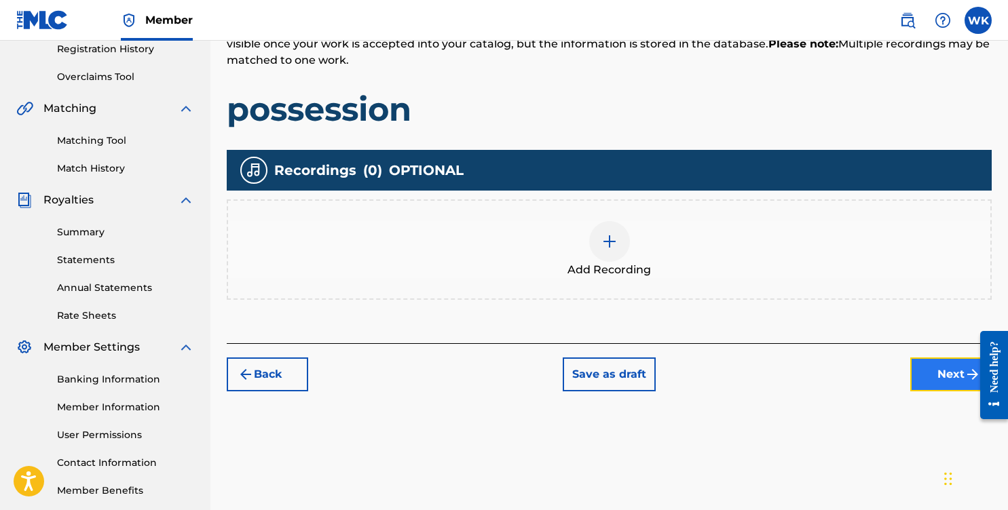
click at [939, 384] on button "Next" at bounding box center [950, 375] width 81 height 34
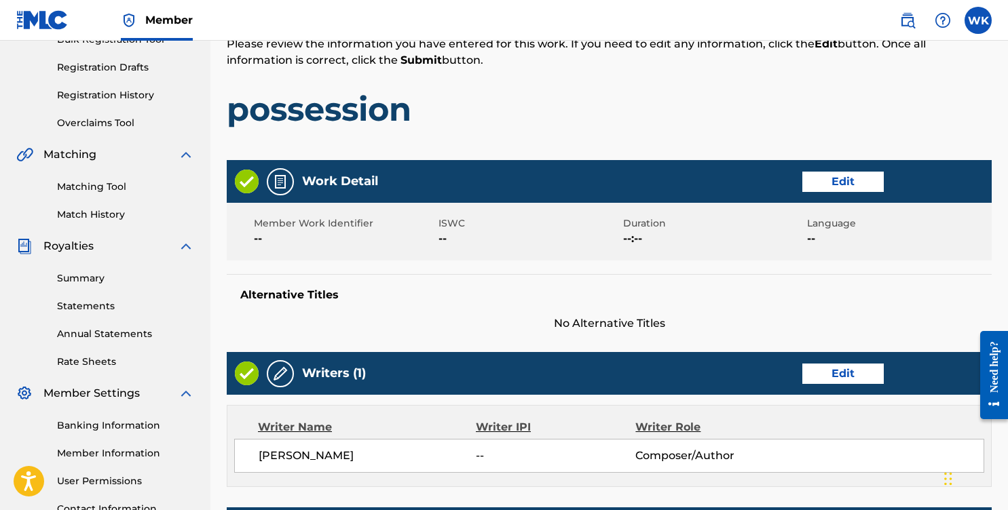
scroll to position [608, 0]
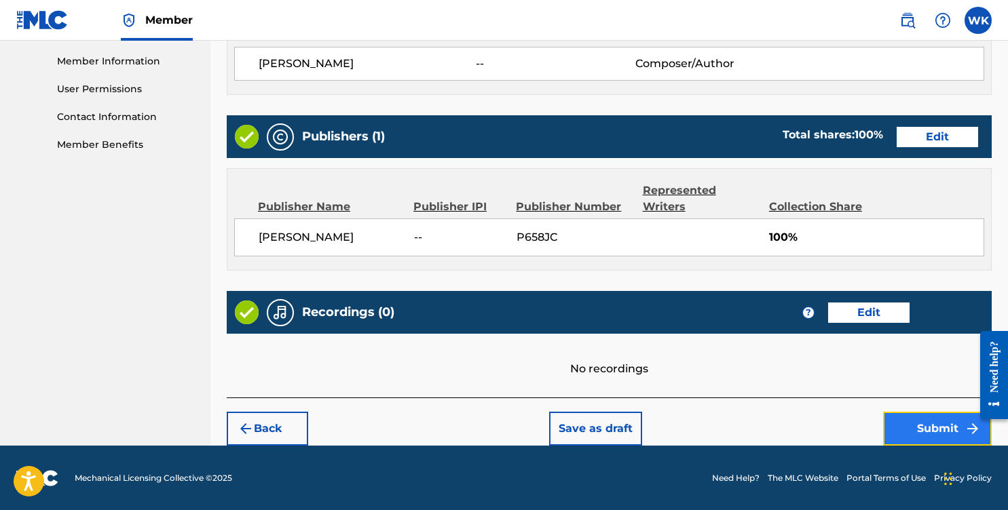
click at [906, 428] on button "Submit" at bounding box center [937, 429] width 109 height 34
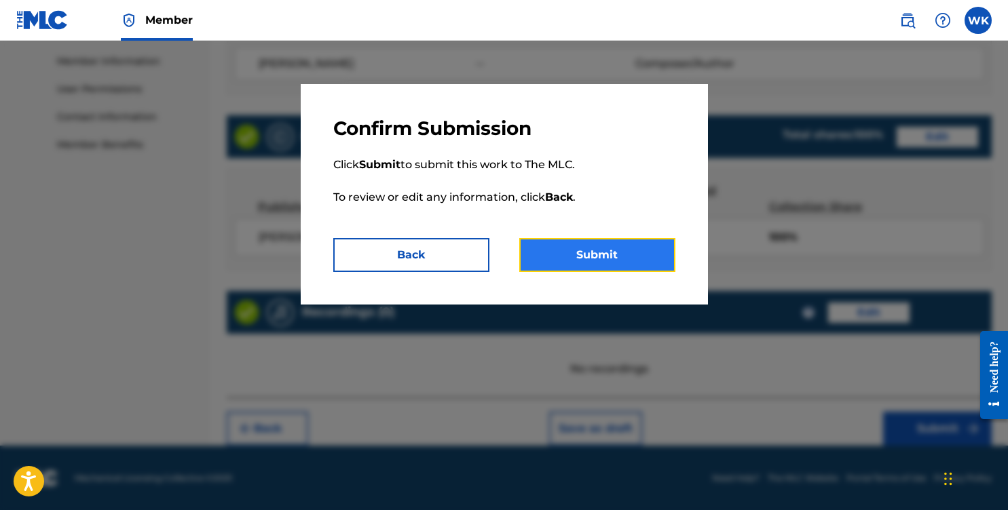
click at [550, 257] on button "Submit" at bounding box center [597, 255] width 156 height 34
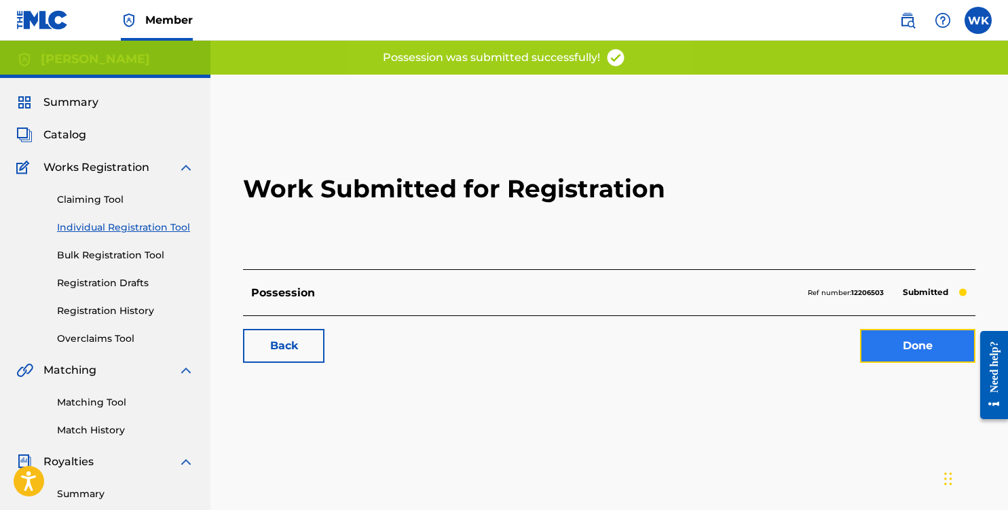
click at [912, 348] on link "Done" at bounding box center [917, 346] width 115 height 34
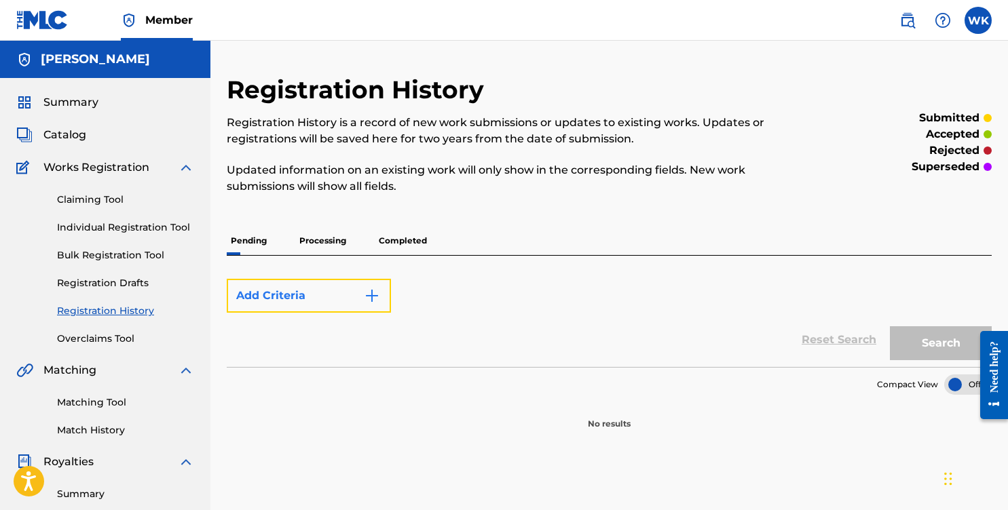
click at [265, 294] on button "Add Criteria" at bounding box center [309, 296] width 164 height 34
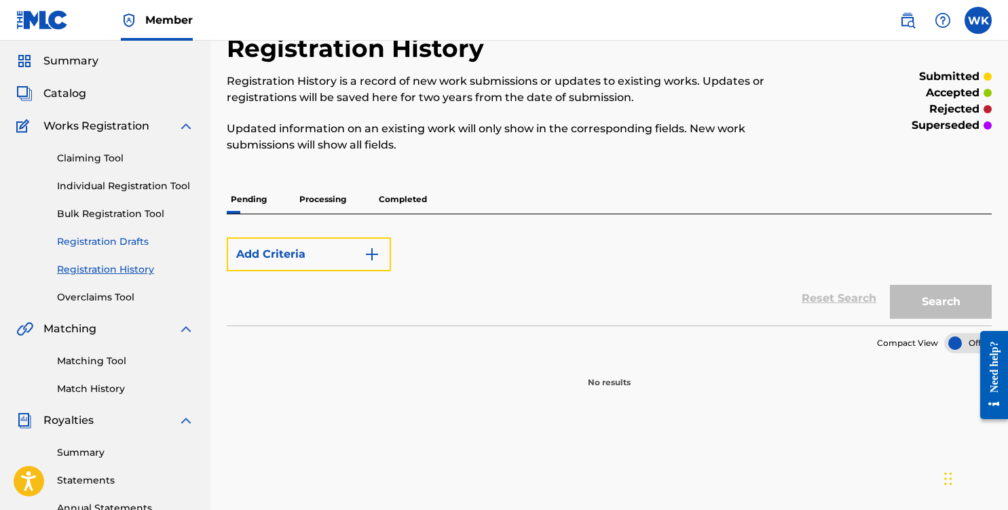
scroll to position [19, 0]
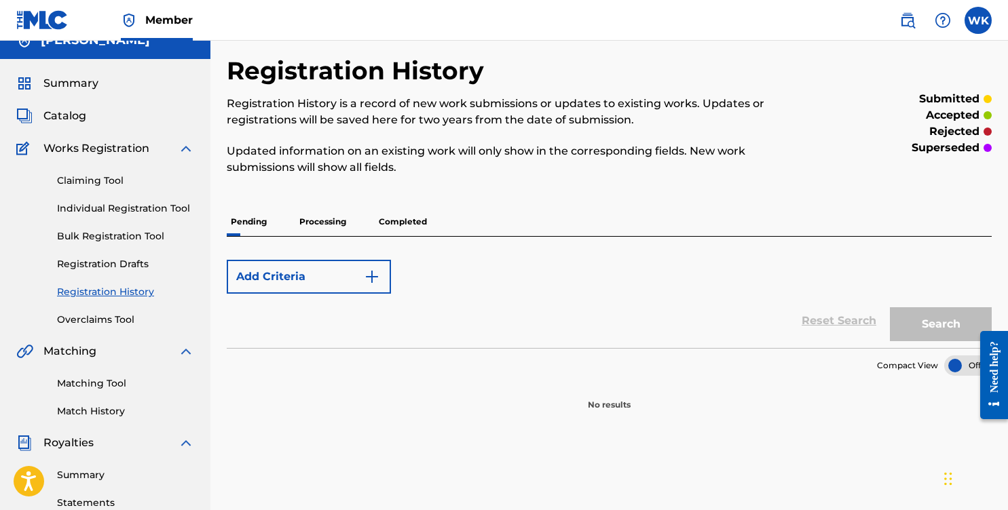
click at [356, 239] on div "Add Criteria Reset Search Search" at bounding box center [609, 292] width 765 height 111
click at [333, 233] on p "Processing" at bounding box center [322, 222] width 55 height 29
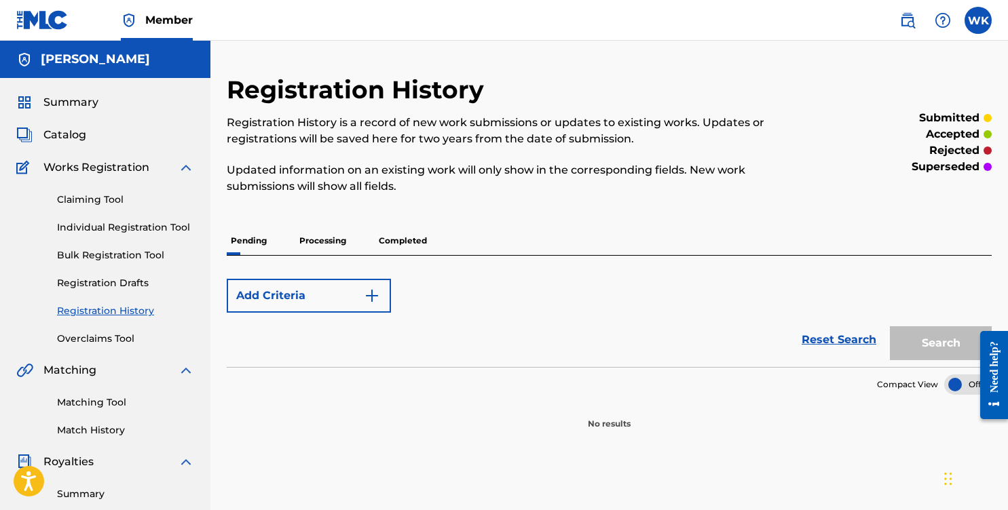
click at [331, 238] on p "Processing" at bounding box center [322, 241] width 55 height 29
click at [417, 240] on p "Completed" at bounding box center [403, 241] width 56 height 29
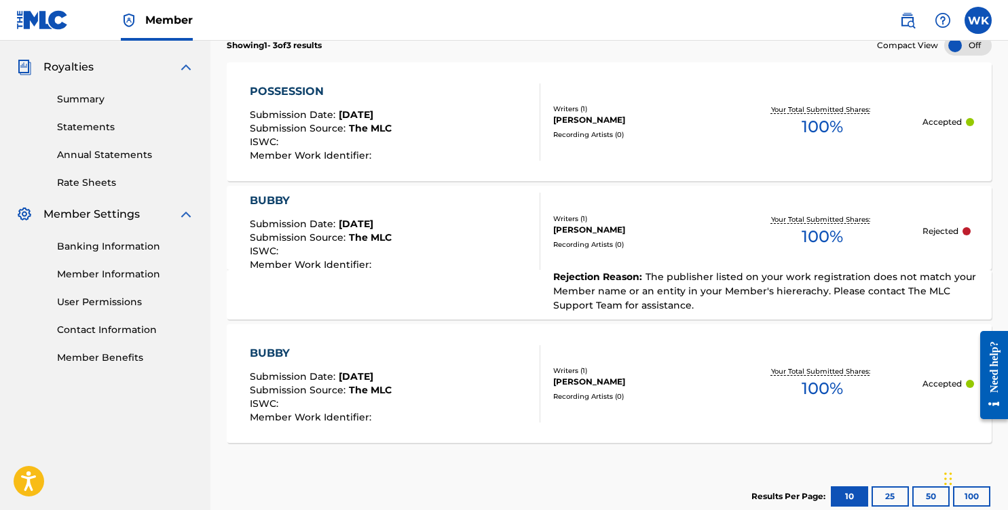
scroll to position [413, 0]
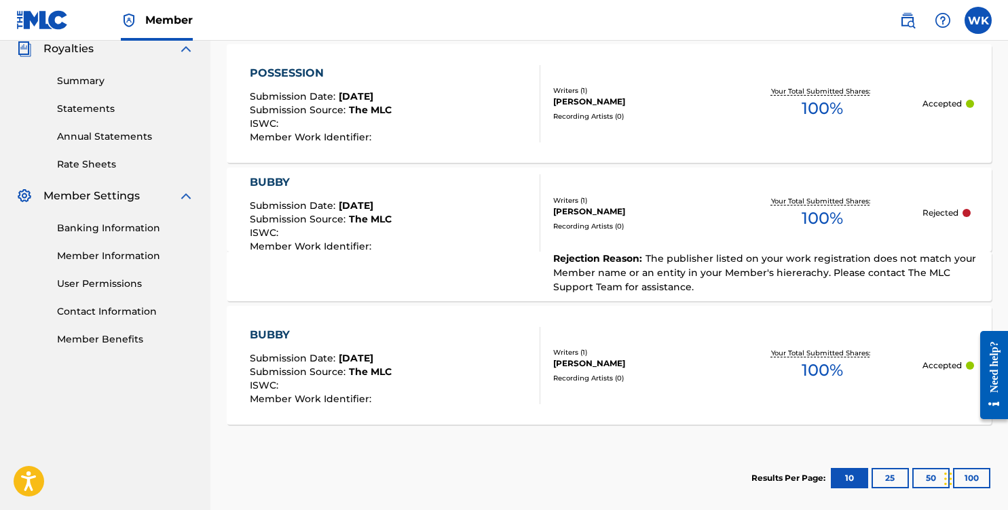
click at [785, 263] on span "The publisher listed on your work registration does not match your Member name …" at bounding box center [764, 273] width 423 height 41
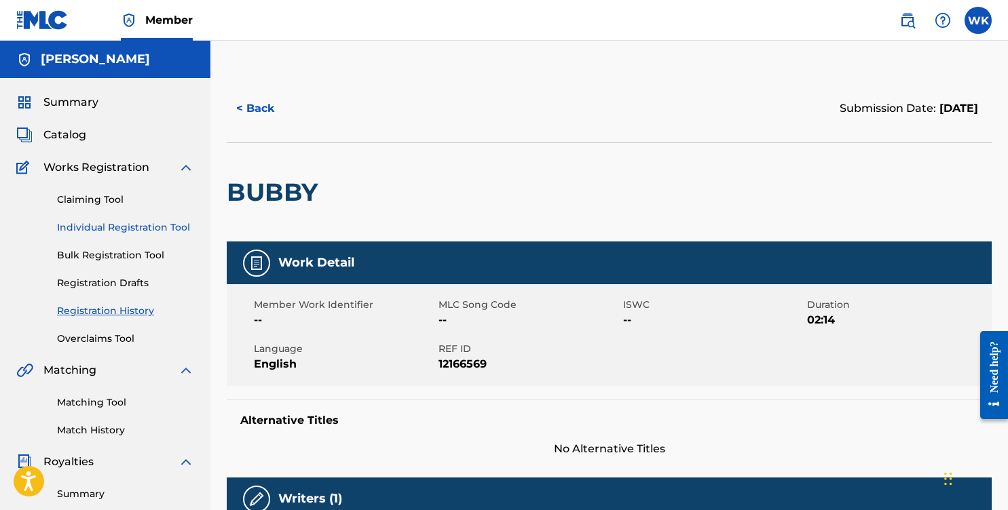
click at [121, 229] on link "Individual Registration Tool" at bounding box center [125, 228] width 137 height 14
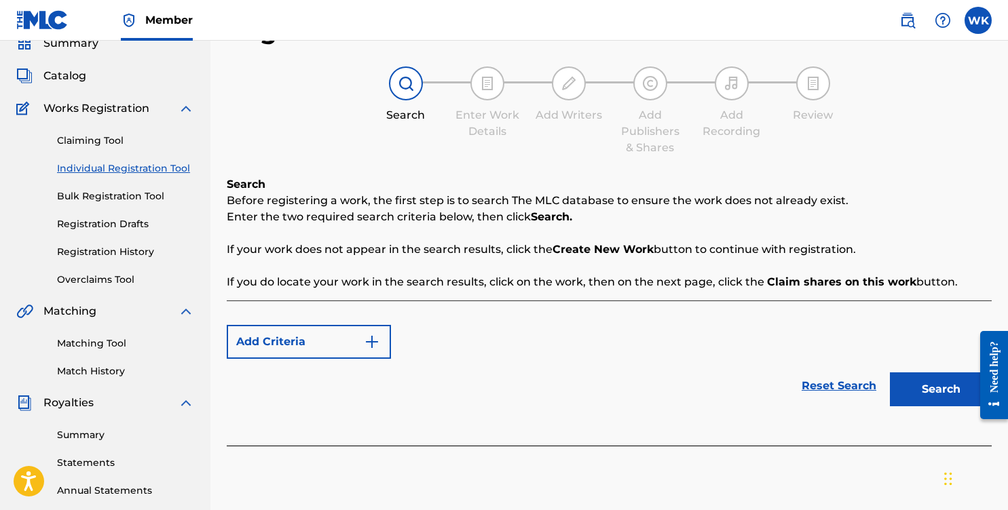
scroll to position [161, 0]
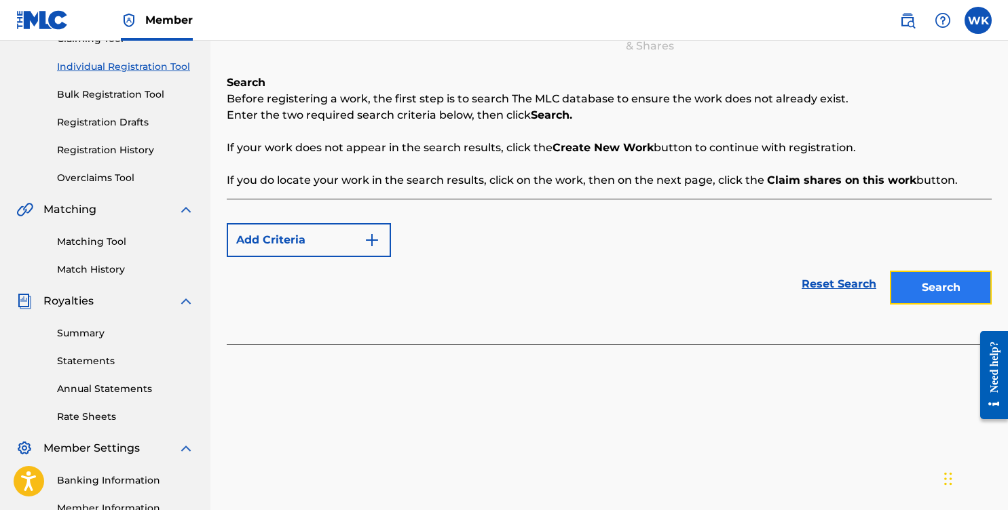
click at [942, 292] on button "Search" at bounding box center [941, 288] width 102 height 34
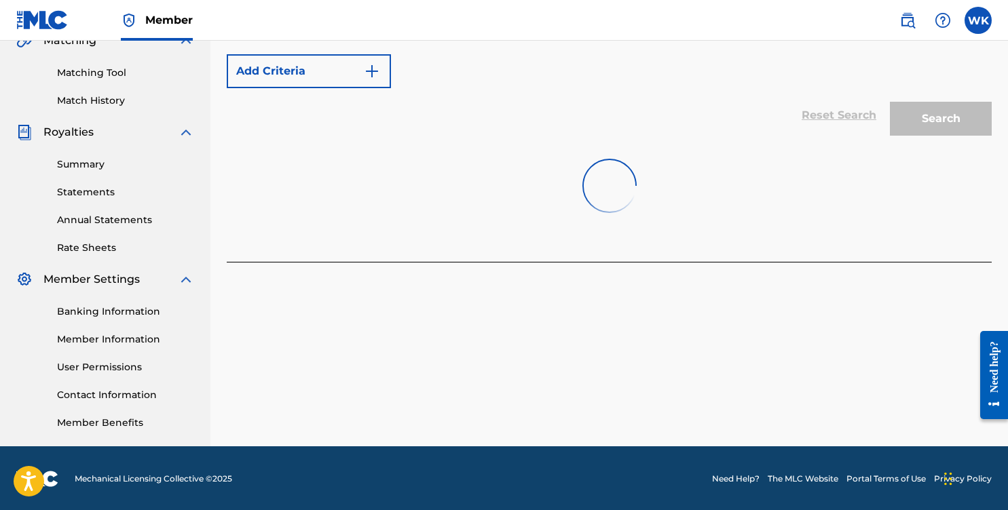
scroll to position [331, 0]
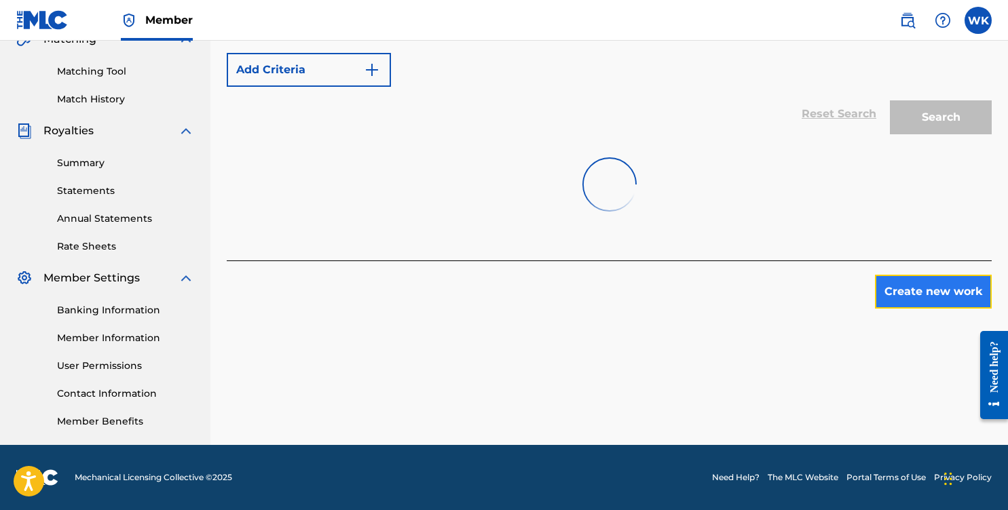
click at [899, 295] on button "Create new work" at bounding box center [933, 292] width 117 height 34
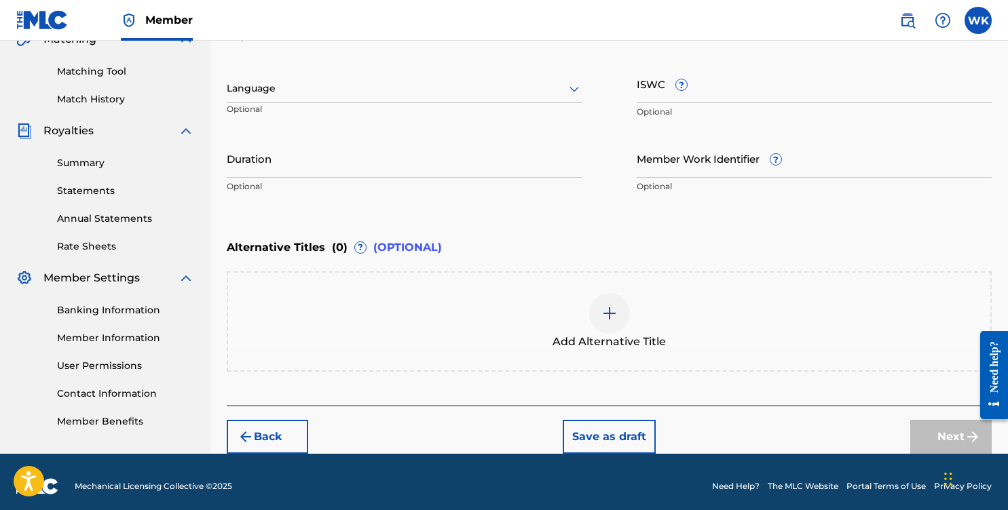
click at [413, 107] on div "Language Optional" at bounding box center [405, 94] width 356 height 61
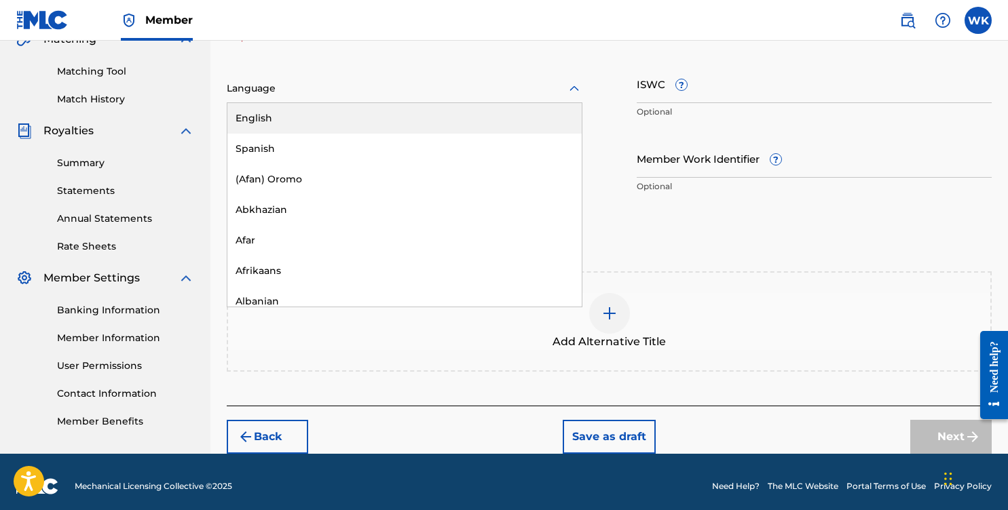
click at [427, 84] on div at bounding box center [405, 88] width 356 height 17
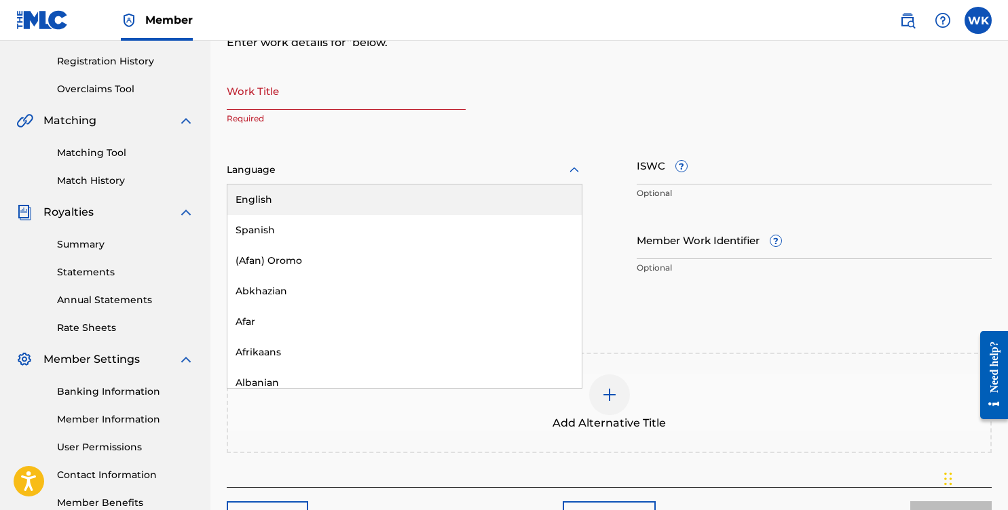
scroll to position [211, 0]
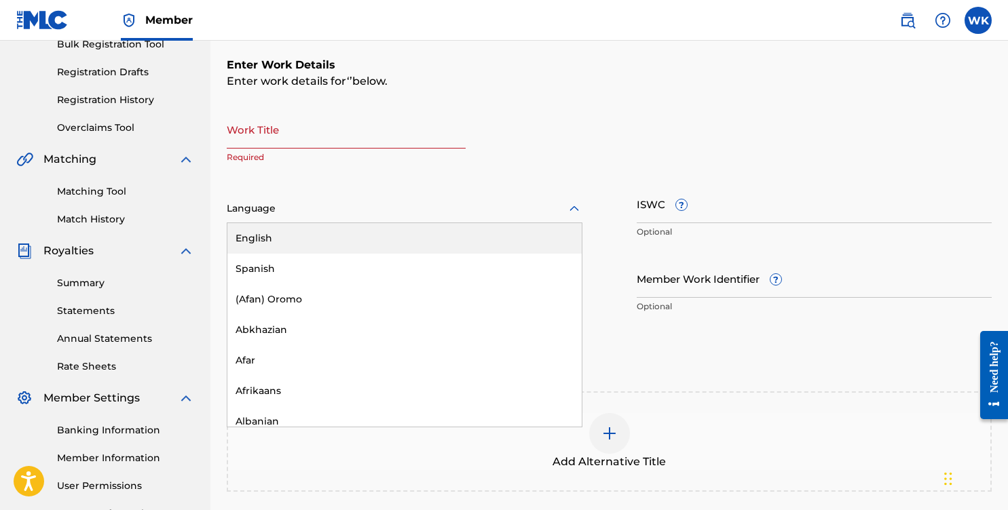
click at [395, 127] on input "Work Title" at bounding box center [346, 129] width 239 height 39
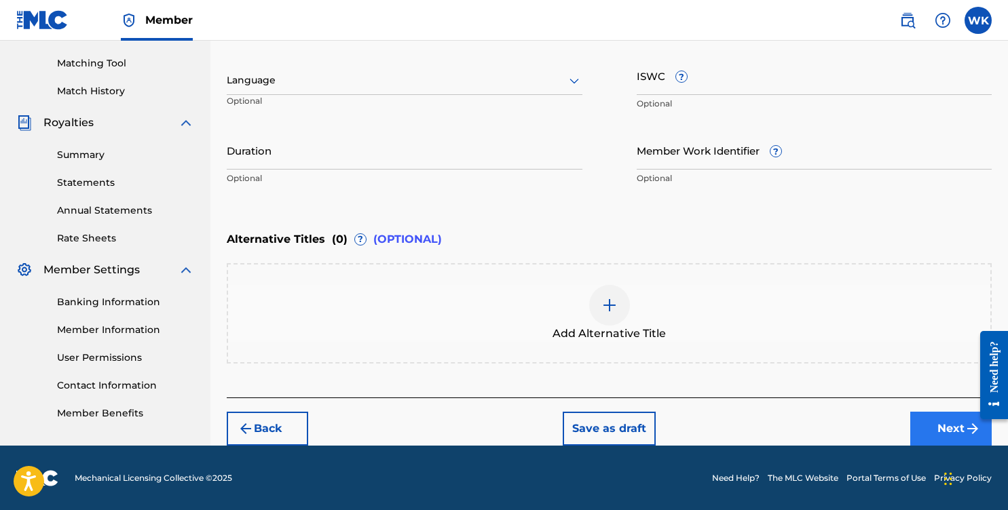
type input "bubby"
click at [950, 438] on button "Next" at bounding box center [950, 429] width 81 height 34
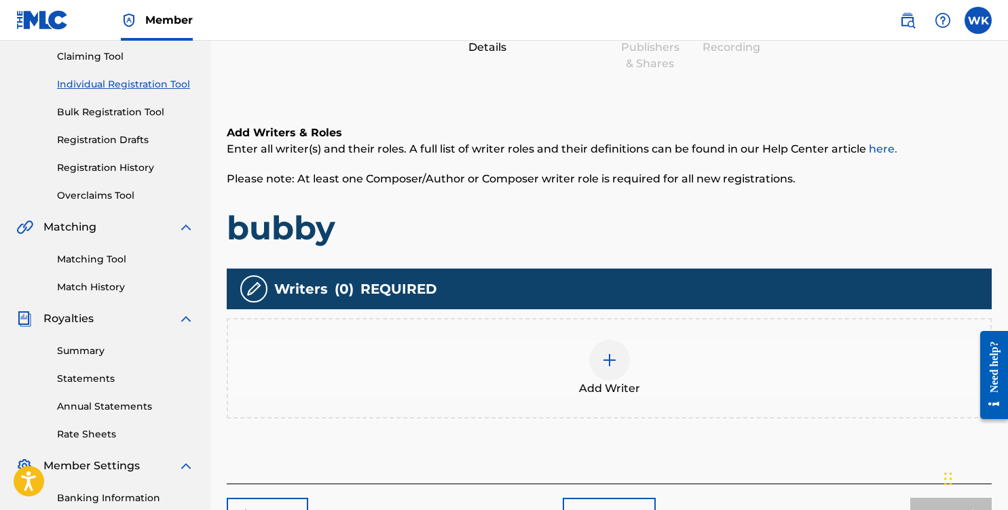
scroll to position [331, 0]
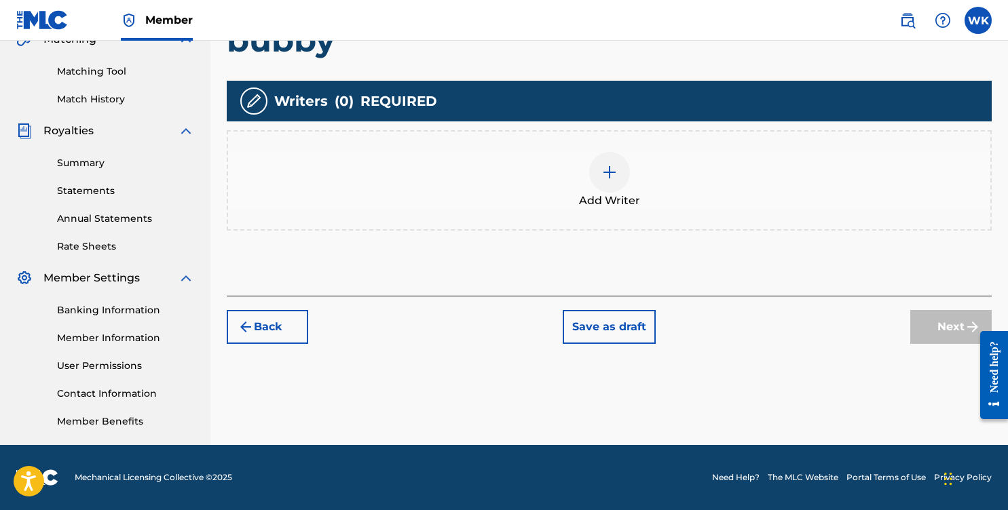
click at [621, 204] on span "Add Writer" at bounding box center [609, 201] width 61 height 16
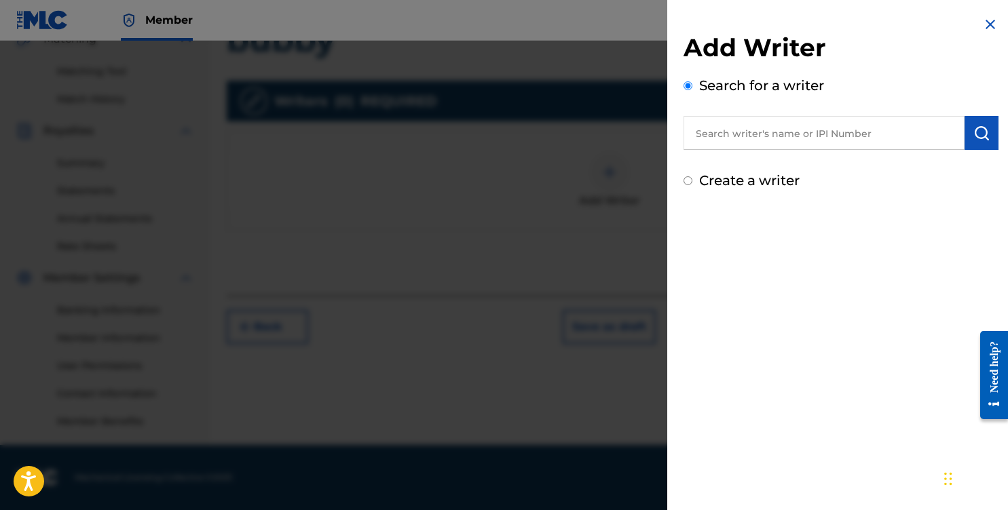
click at [769, 129] on input "text" at bounding box center [824, 133] width 281 height 34
type input "[PERSON_NAME]"
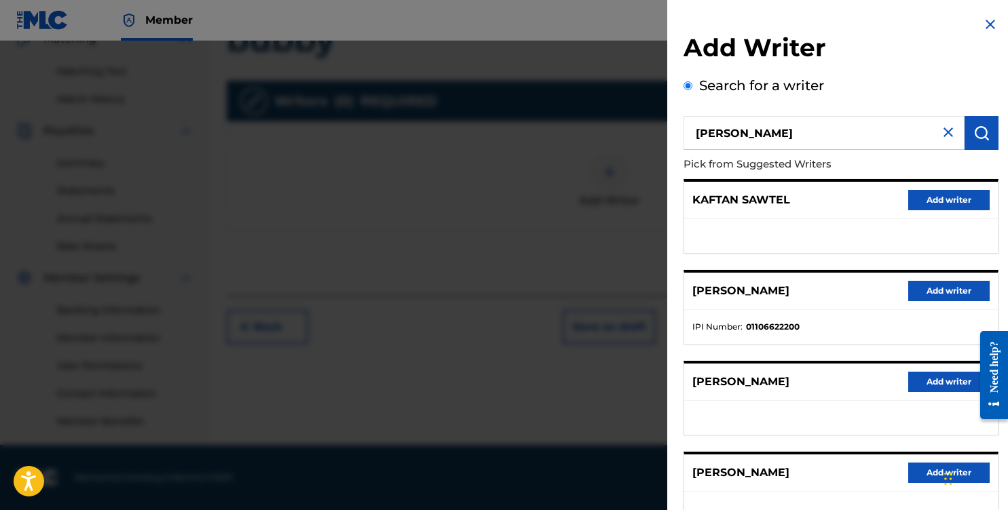
scroll to position [193, 0]
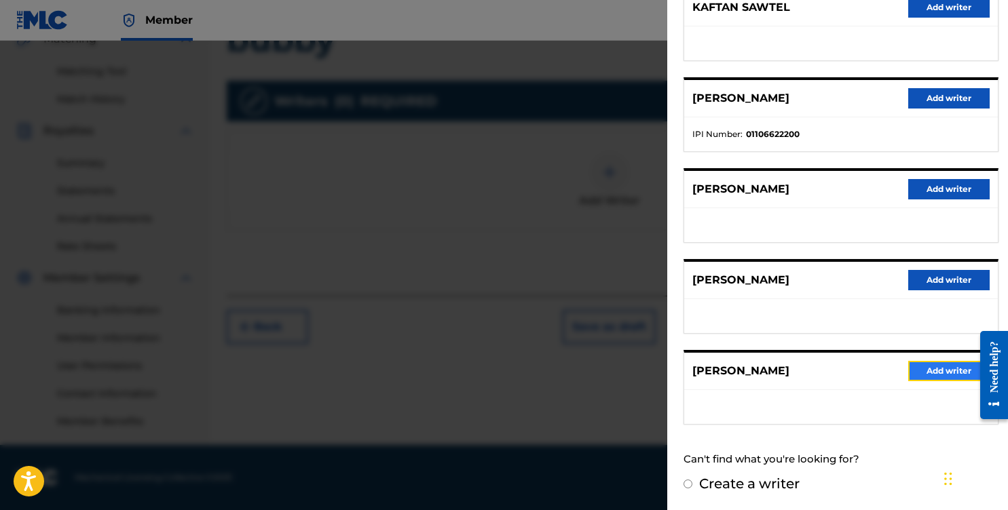
click at [942, 376] on button "Add writer" at bounding box center [948, 371] width 81 height 20
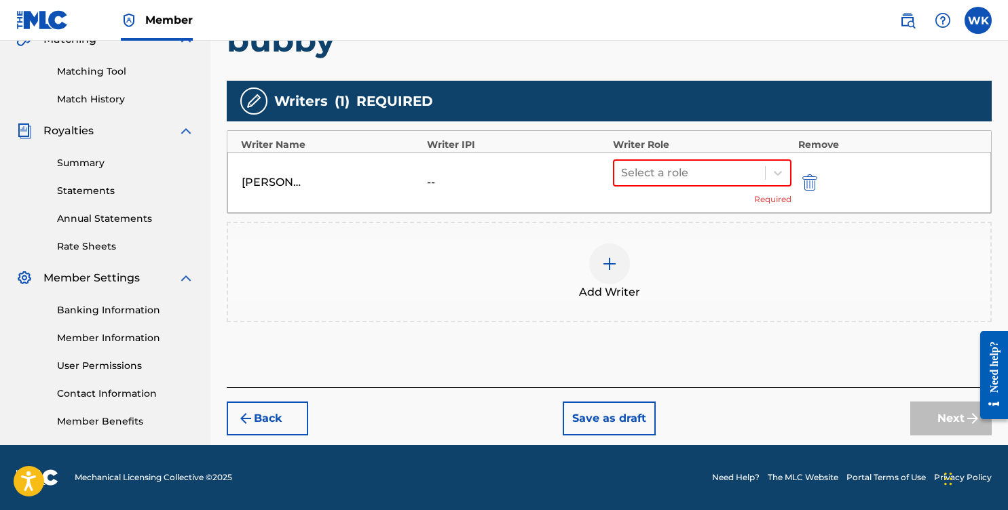
click at [707, 142] on div "Writer Role" at bounding box center [702, 145] width 179 height 14
click at [701, 174] on div at bounding box center [689, 173] width 137 height 19
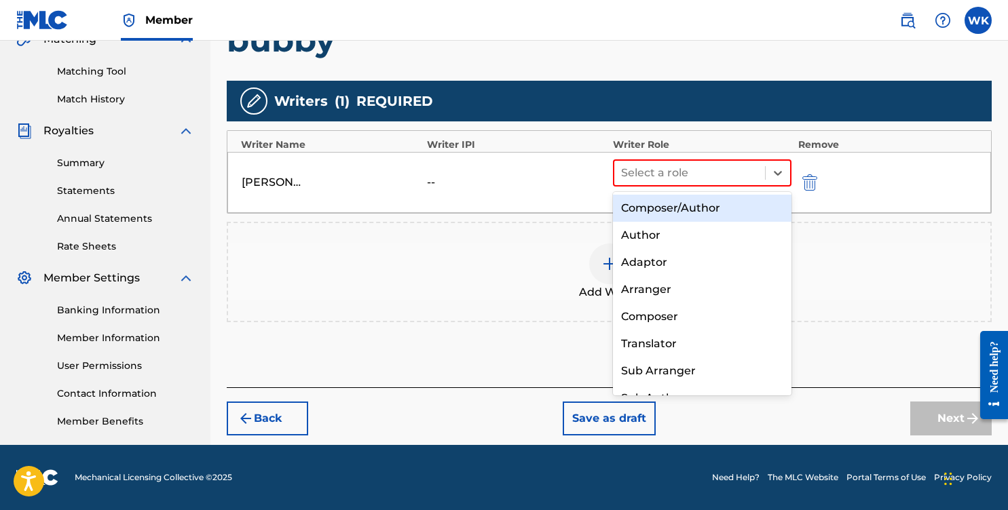
click at [700, 212] on div "Composer/Author" at bounding box center [702, 208] width 179 height 27
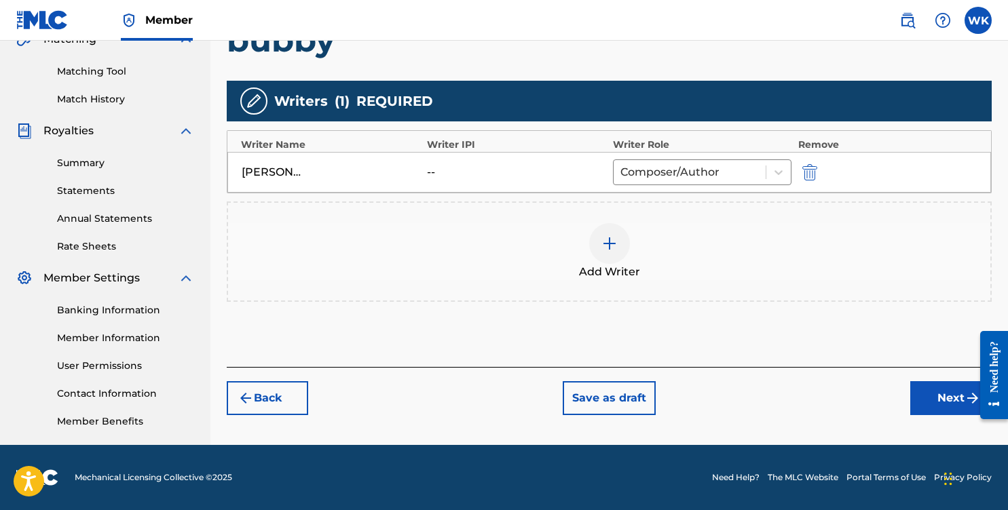
click at [940, 376] on div "Back Save as draft Next" at bounding box center [609, 391] width 765 height 48
click at [940, 398] on button "Next" at bounding box center [950, 399] width 81 height 34
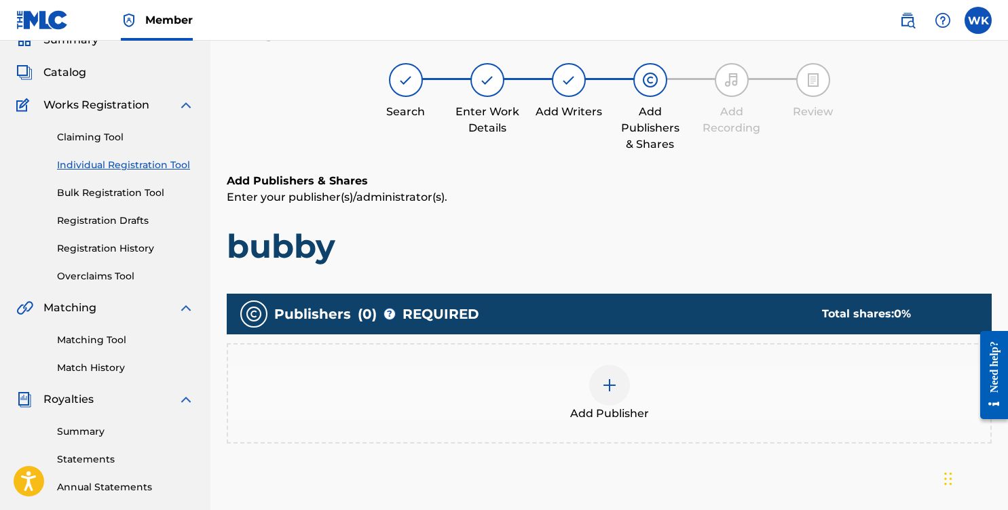
scroll to position [61, 0]
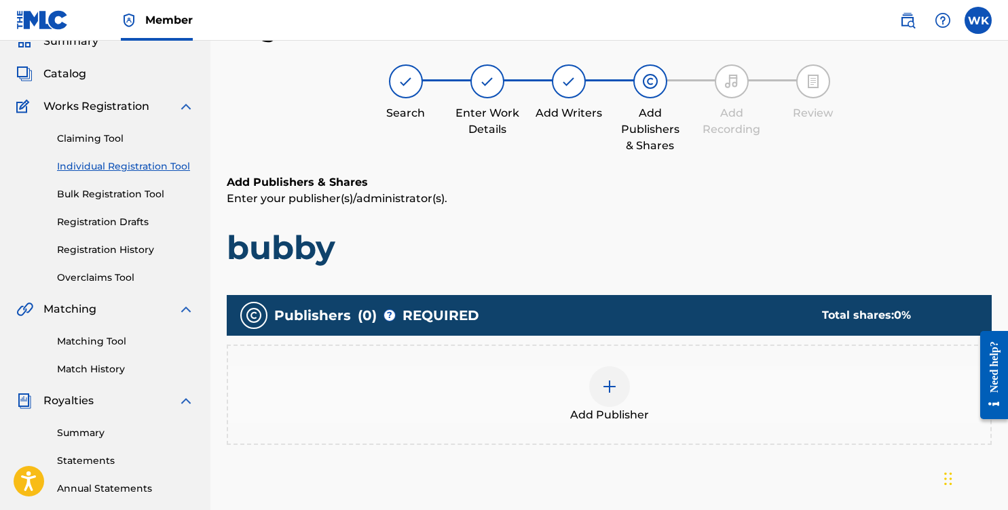
click at [547, 410] on div "Add Publisher" at bounding box center [609, 395] width 762 height 57
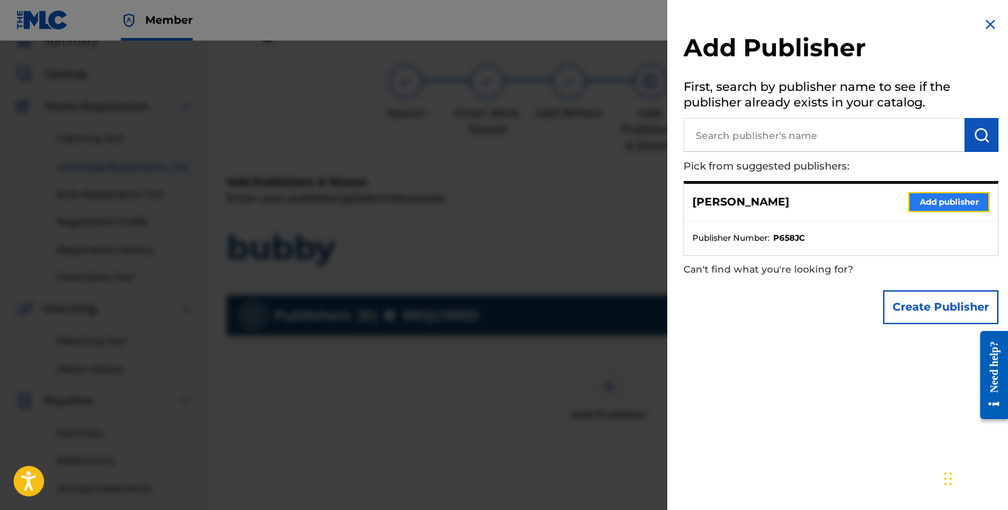
click at [954, 193] on button "Add publisher" at bounding box center [948, 202] width 81 height 20
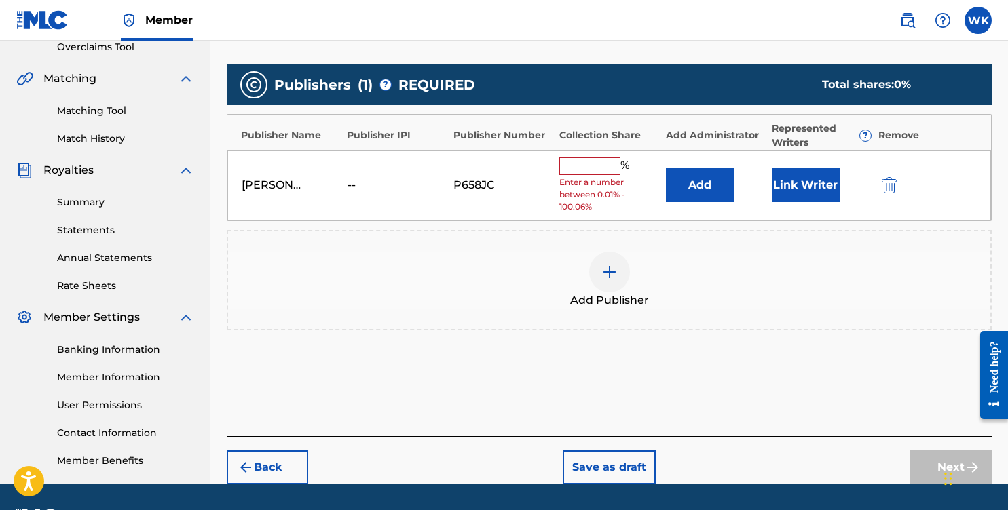
scroll to position [331, 0]
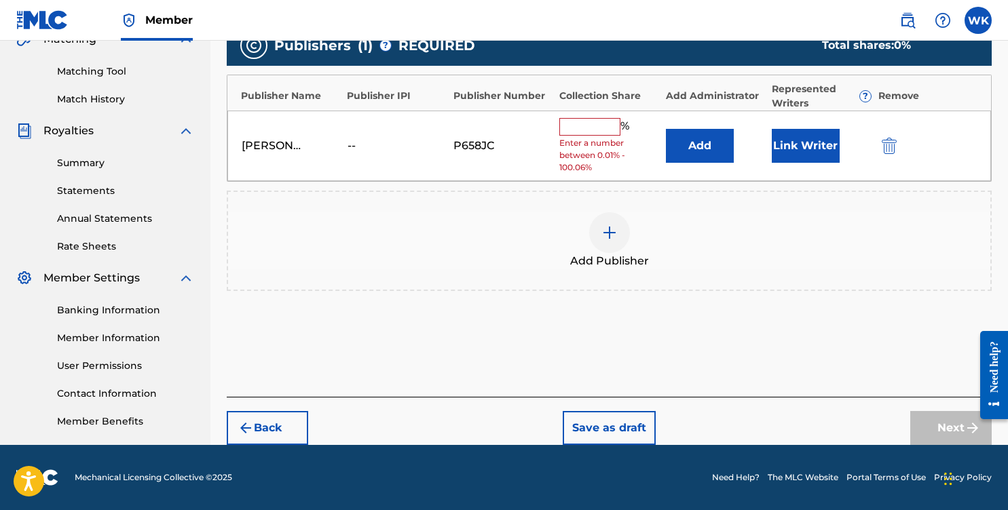
click at [594, 133] on input "text" at bounding box center [589, 127] width 61 height 18
type input "100"
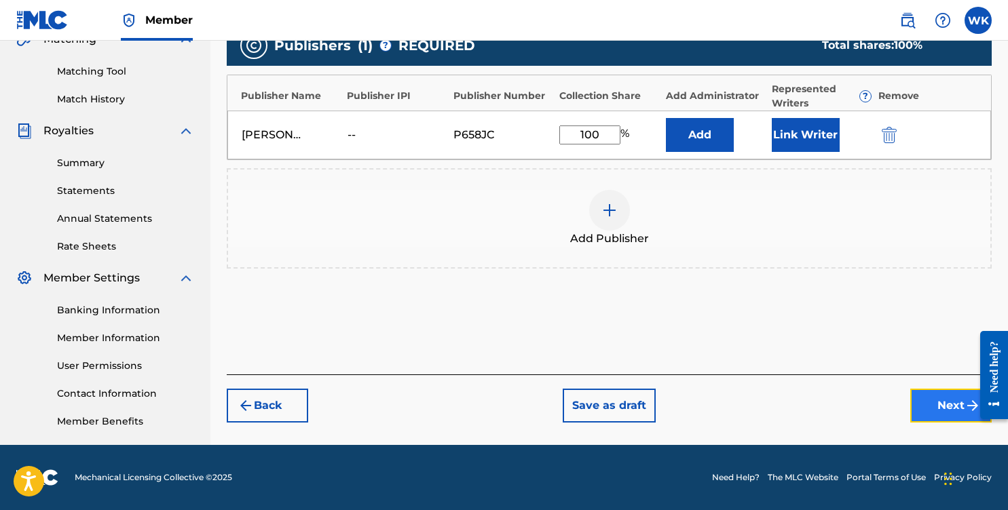
click at [942, 416] on button "Next" at bounding box center [950, 406] width 81 height 34
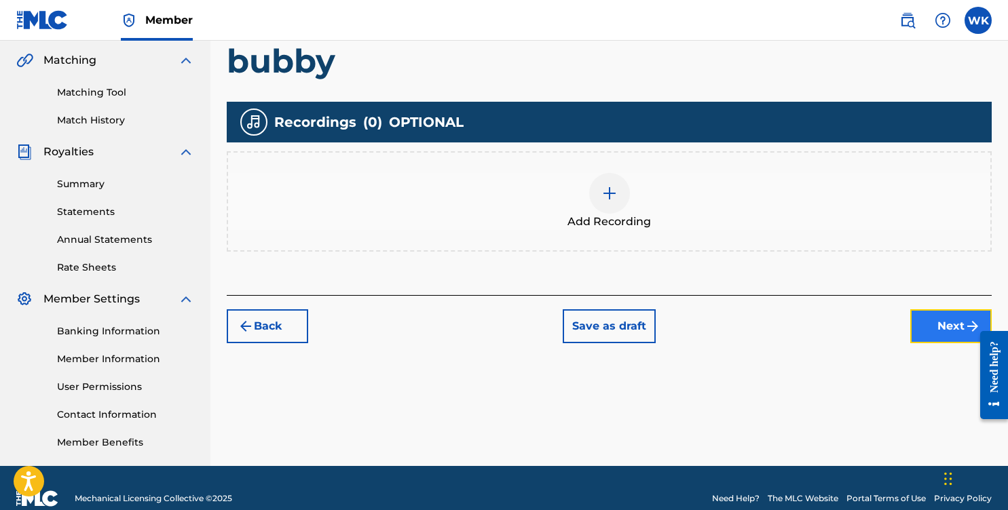
click at [937, 324] on button "Next" at bounding box center [950, 327] width 81 height 34
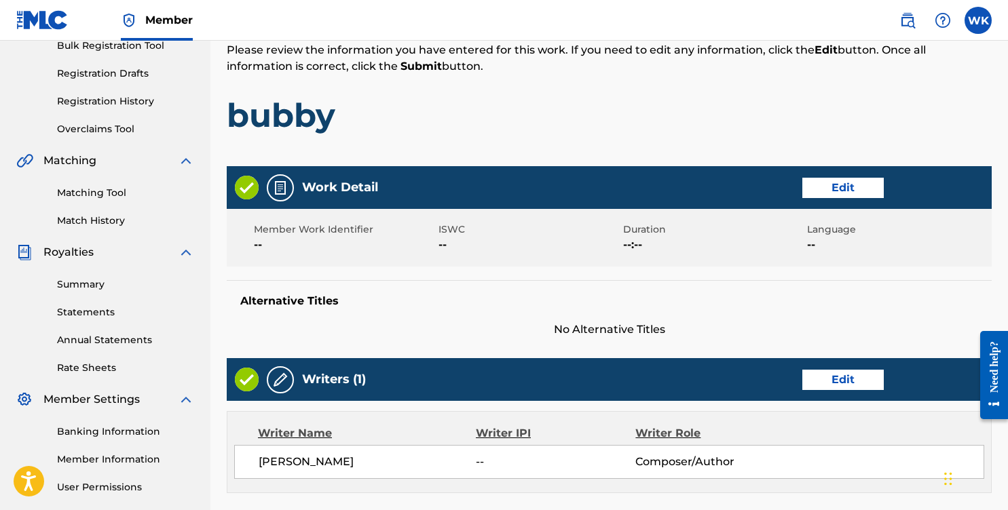
scroll to position [608, 0]
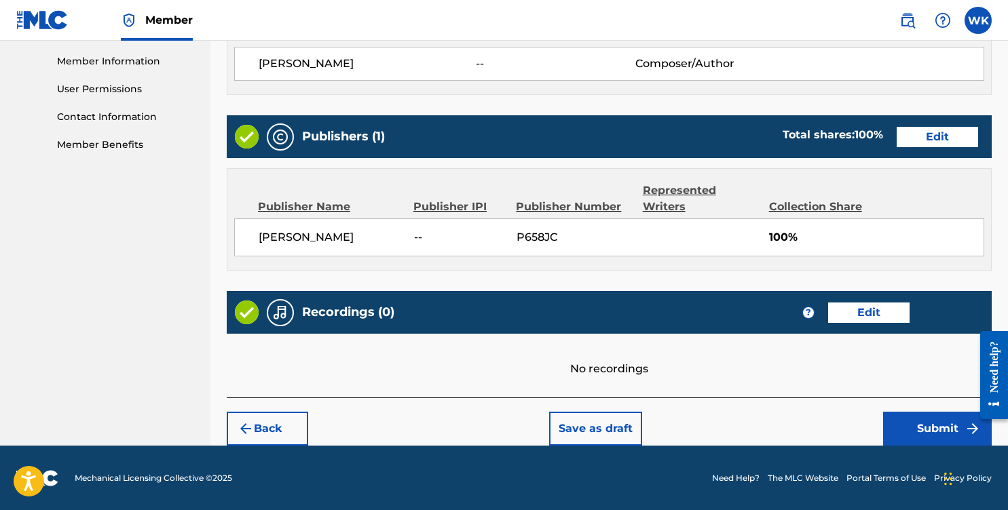
click at [925, 399] on div "Back Save as draft Submit" at bounding box center [609, 422] width 765 height 48
click at [925, 413] on button "Submit" at bounding box center [937, 429] width 109 height 34
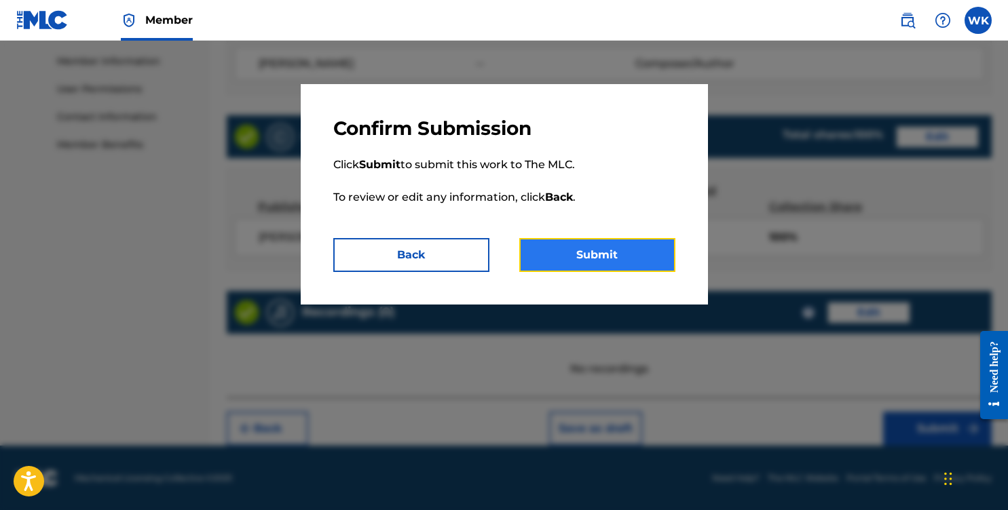
click at [559, 259] on button "Submit" at bounding box center [597, 255] width 156 height 34
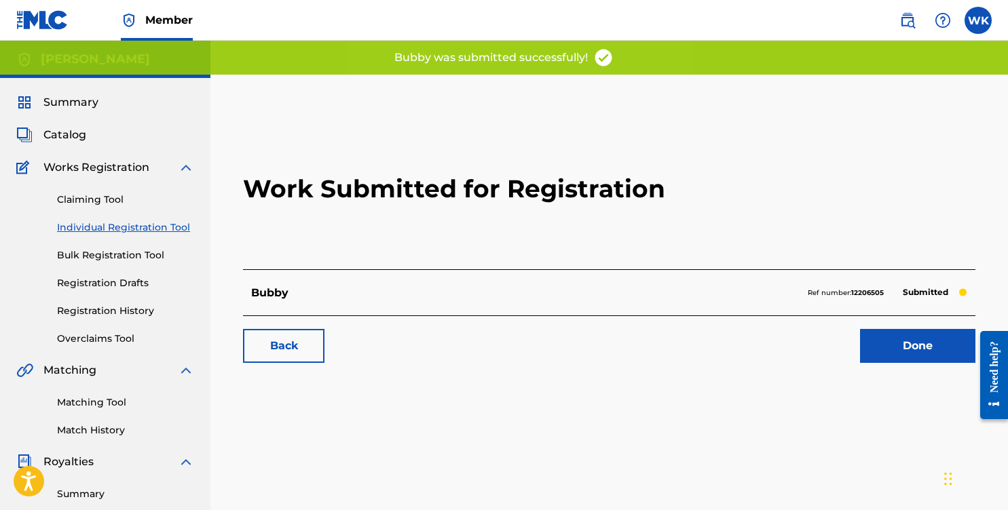
click at [113, 225] on link "Individual Registration Tool" at bounding box center [125, 228] width 137 height 14
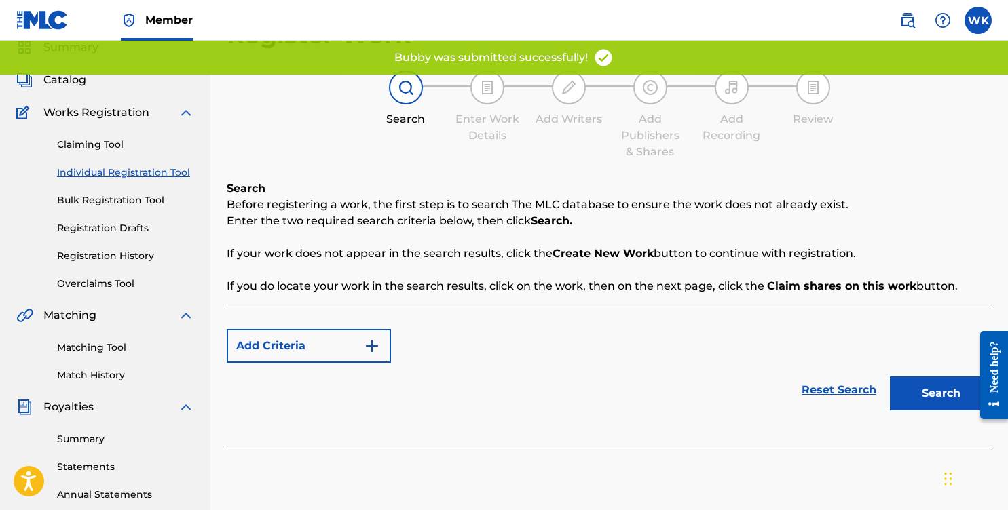
scroll to position [126, 0]
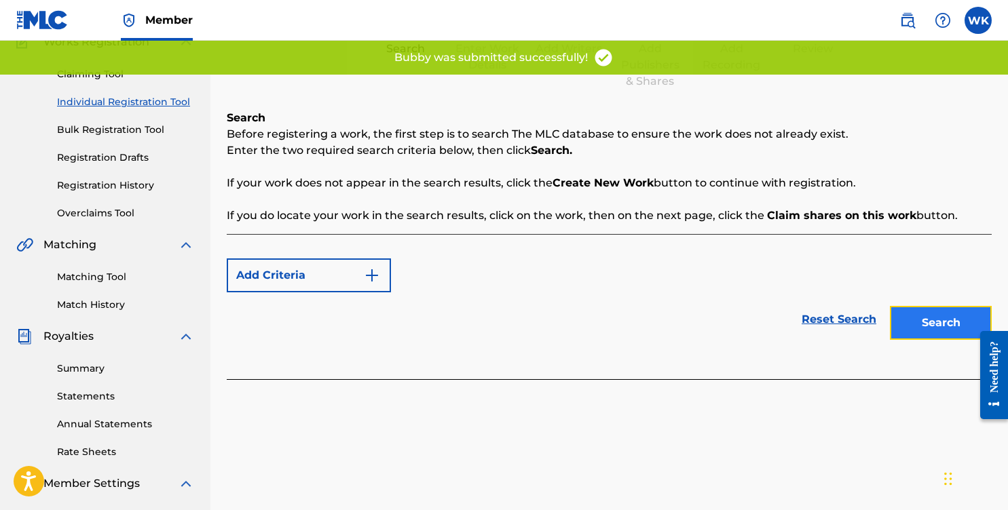
click at [929, 325] on button "Search" at bounding box center [941, 323] width 102 height 34
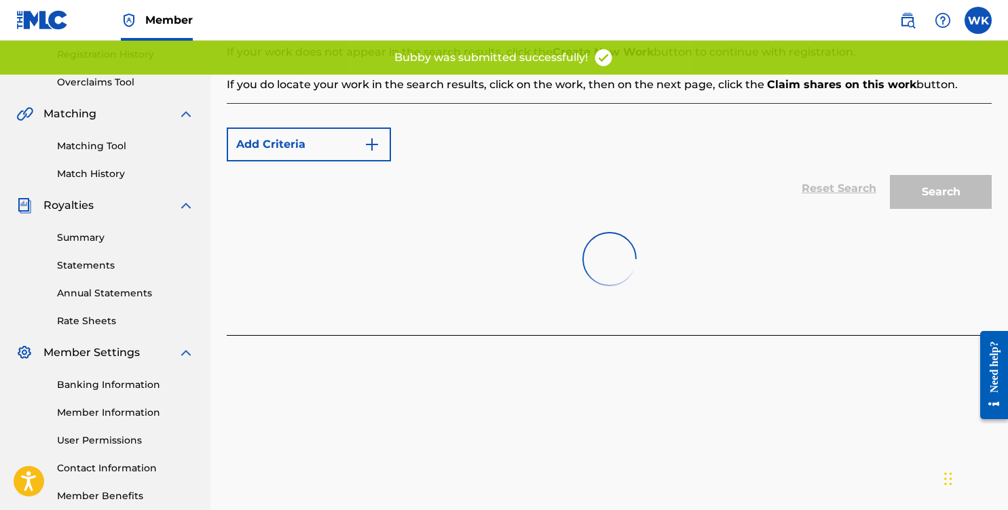
scroll to position [331, 0]
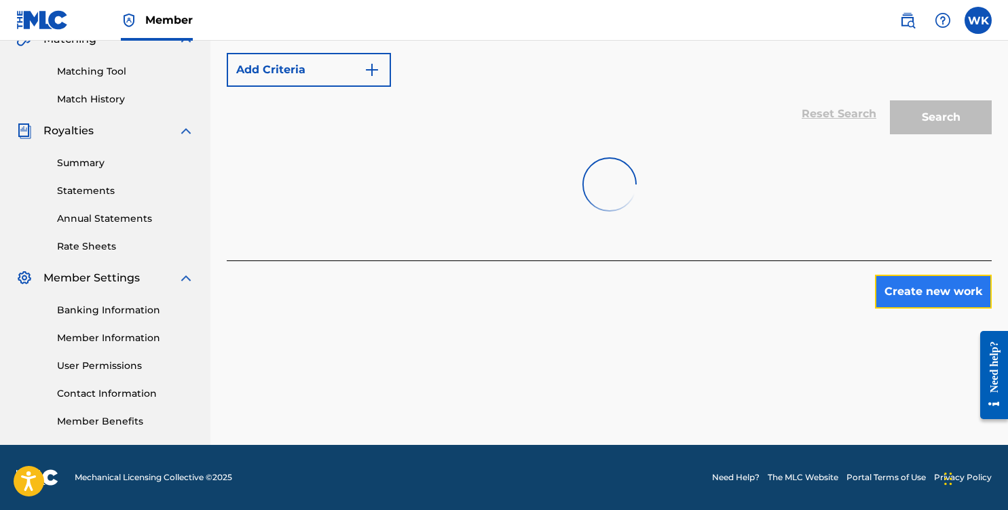
click at [887, 282] on button "Create new work" at bounding box center [933, 292] width 117 height 34
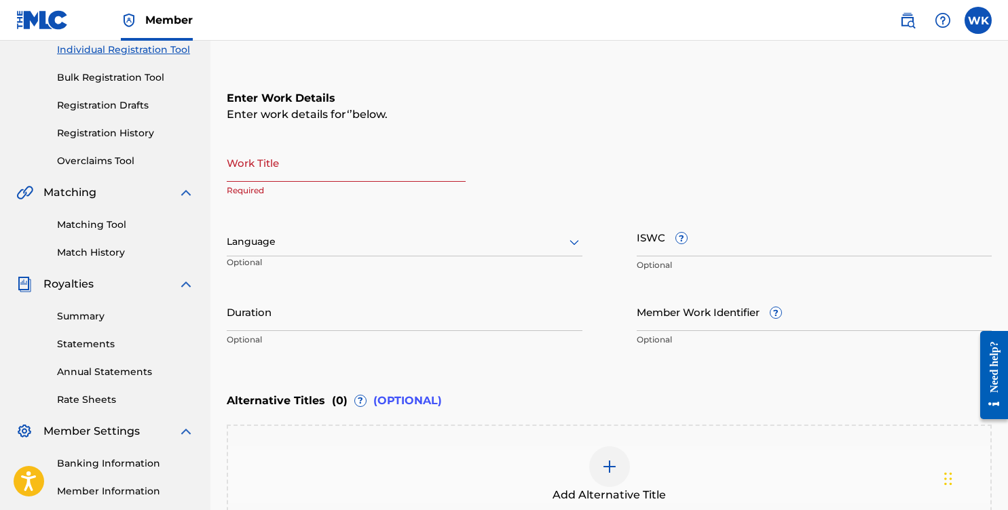
scroll to position [160, 0]
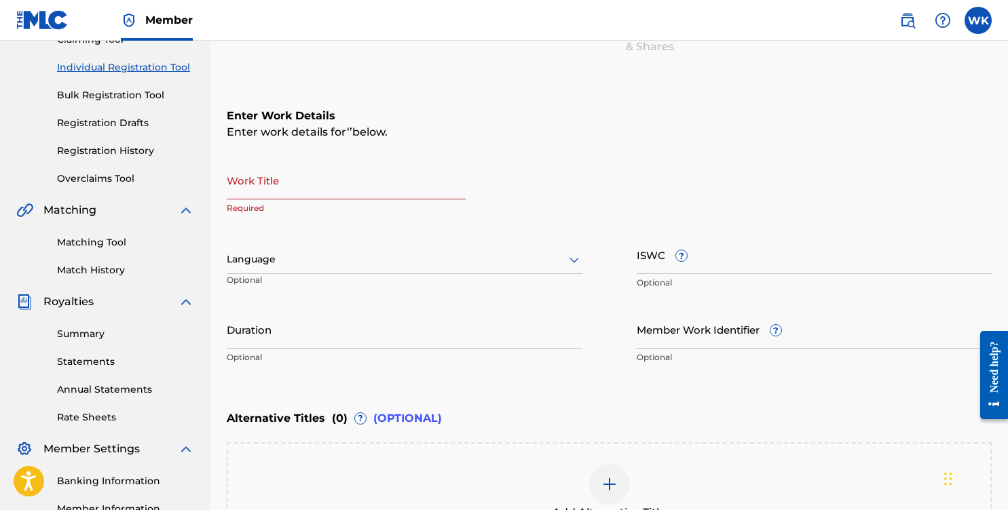
click at [344, 189] on input "Work Title" at bounding box center [346, 180] width 239 height 39
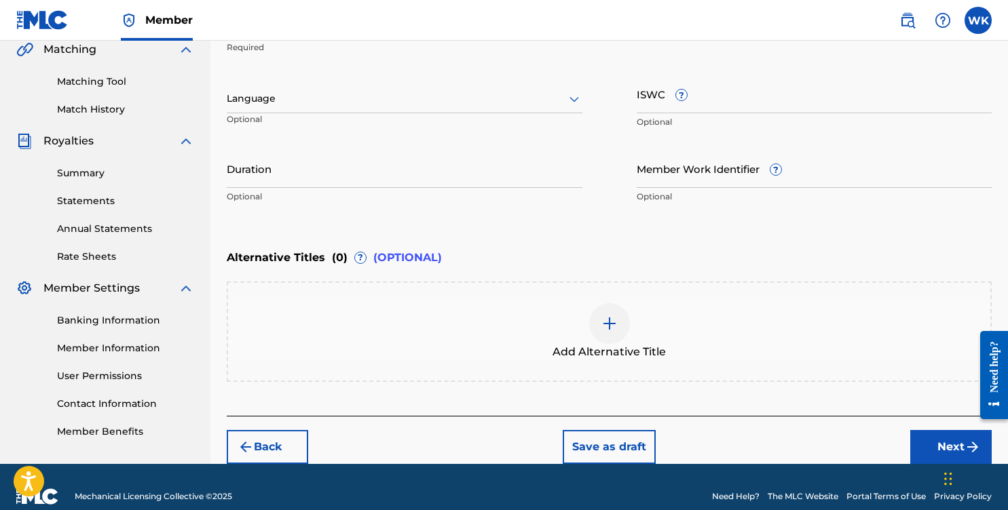
scroll to position [339, 0]
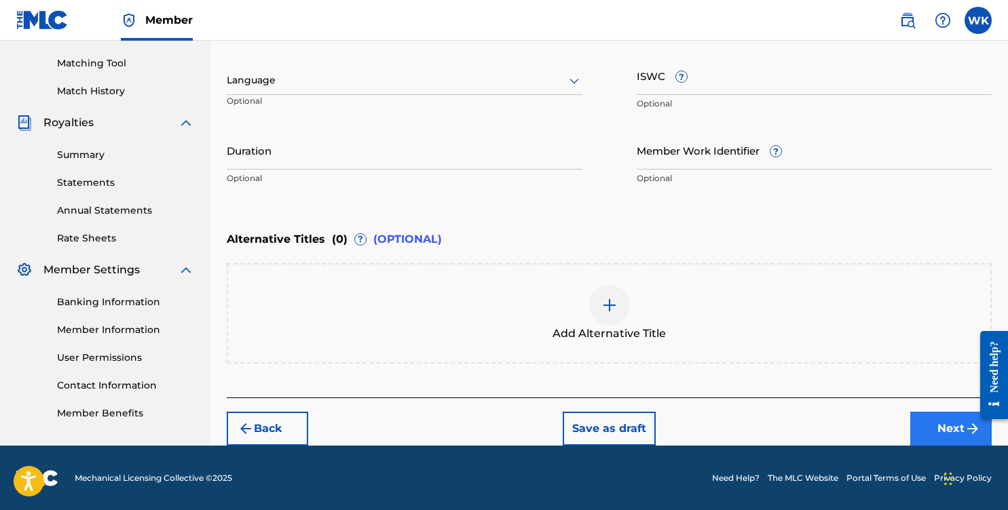
type input "remake"
click at [944, 436] on button "Next" at bounding box center [950, 429] width 81 height 34
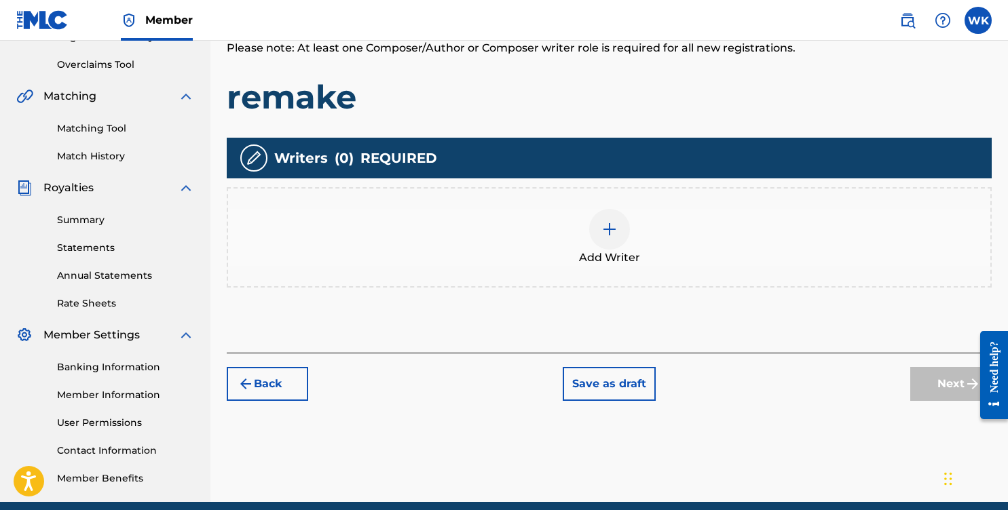
scroll to position [331, 0]
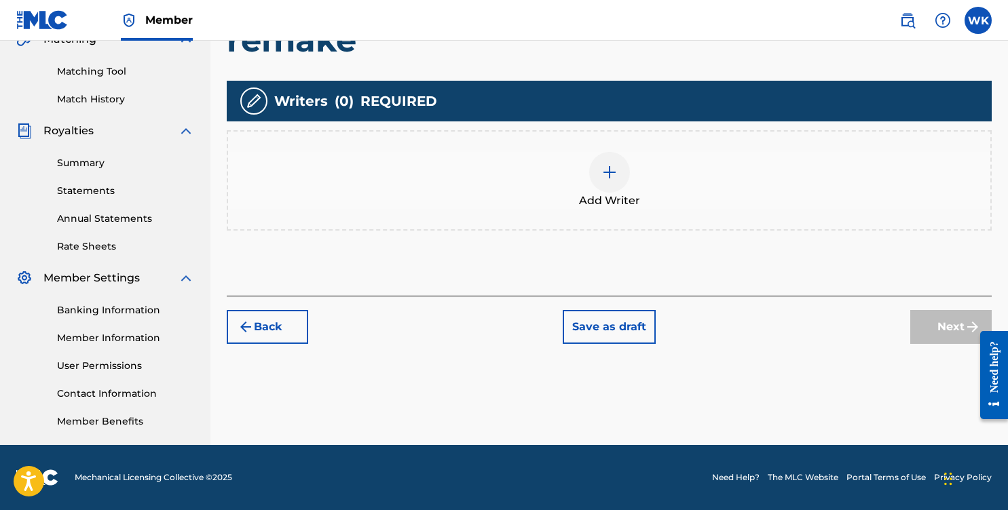
click at [649, 234] on div "Add Writers & Roles Enter all writer(s) and their roles. A full list of writer …" at bounding box center [609, 100] width 765 height 392
click at [661, 174] on div "Add Writer" at bounding box center [609, 180] width 762 height 57
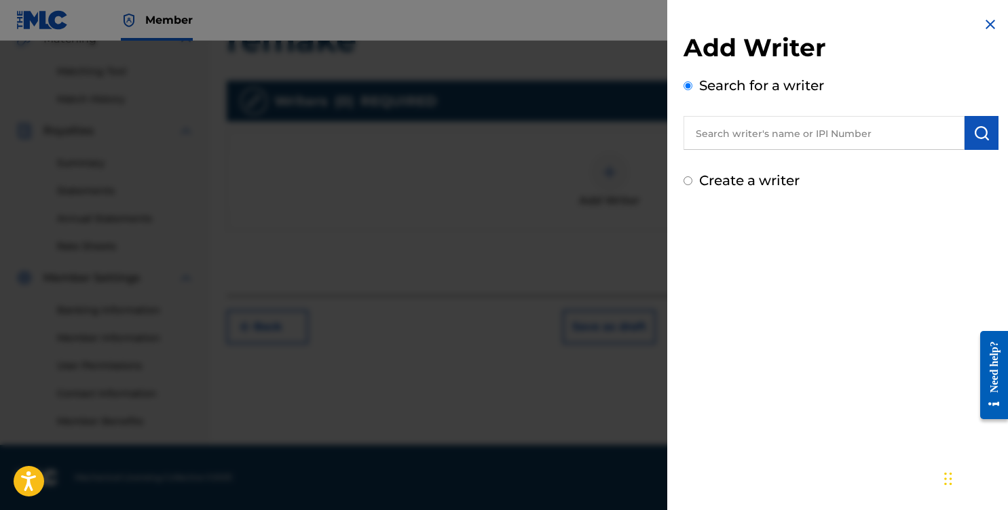
click at [763, 147] on input "text" at bounding box center [824, 133] width 281 height 34
click at [777, 168] on div "[PERSON_NAME] n" at bounding box center [824, 164] width 280 height 24
type input "[PERSON_NAME]"
click at [973, 137] on img "submit" at bounding box center [981, 133] width 16 height 16
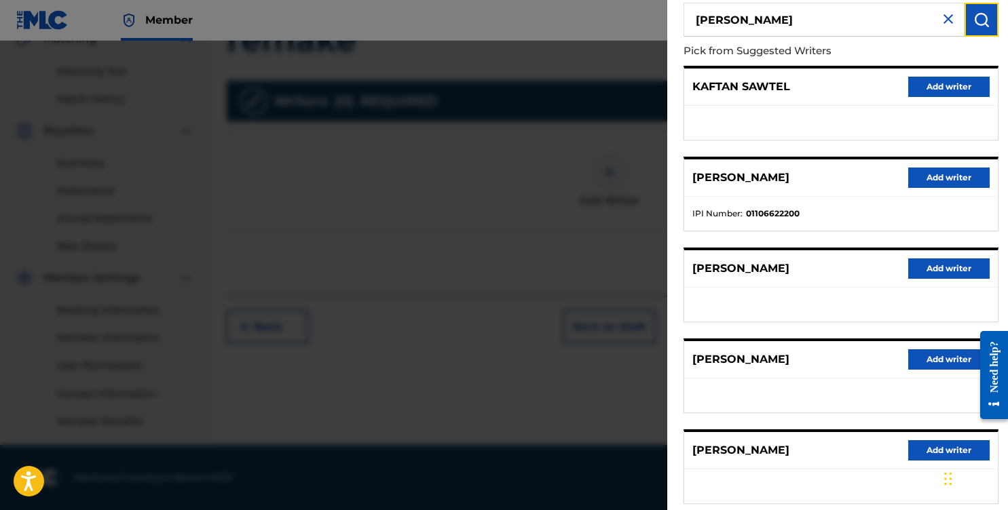
scroll to position [193, 0]
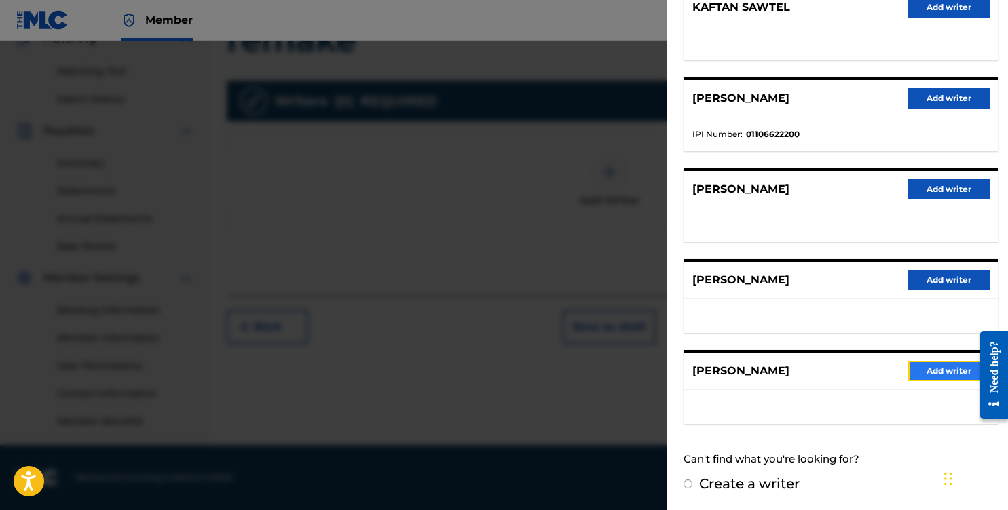
click at [946, 361] on button "Add writer" at bounding box center [948, 371] width 81 height 20
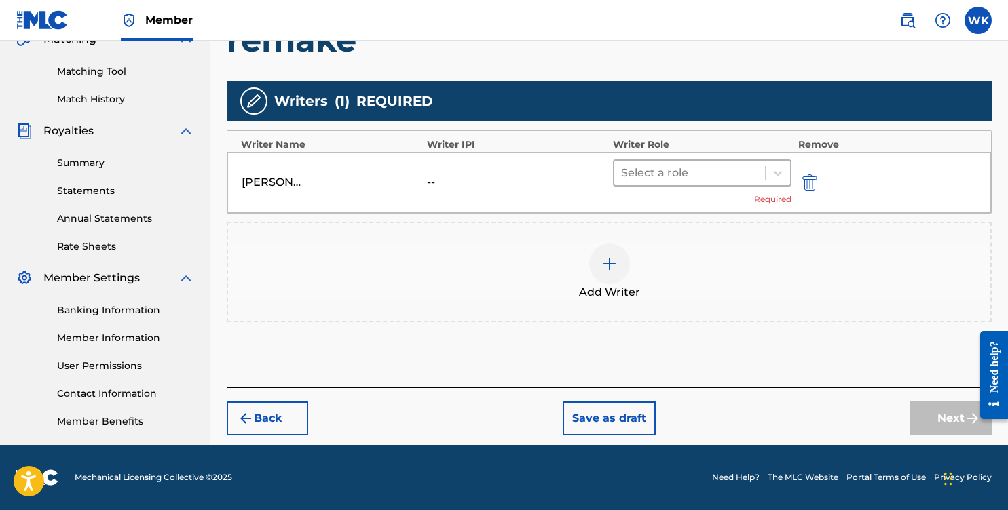
click at [723, 181] on div at bounding box center [689, 173] width 137 height 19
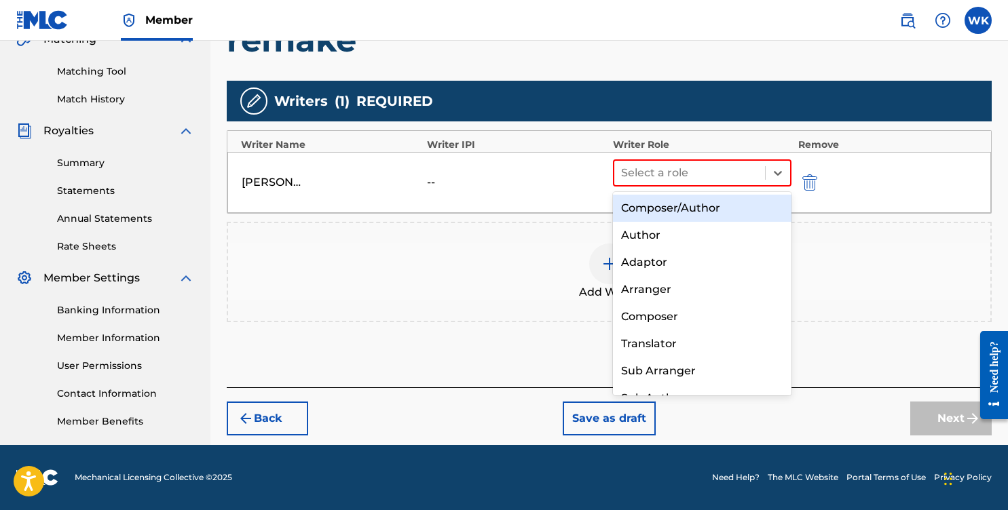
click at [718, 217] on div "Composer/Author" at bounding box center [702, 208] width 179 height 27
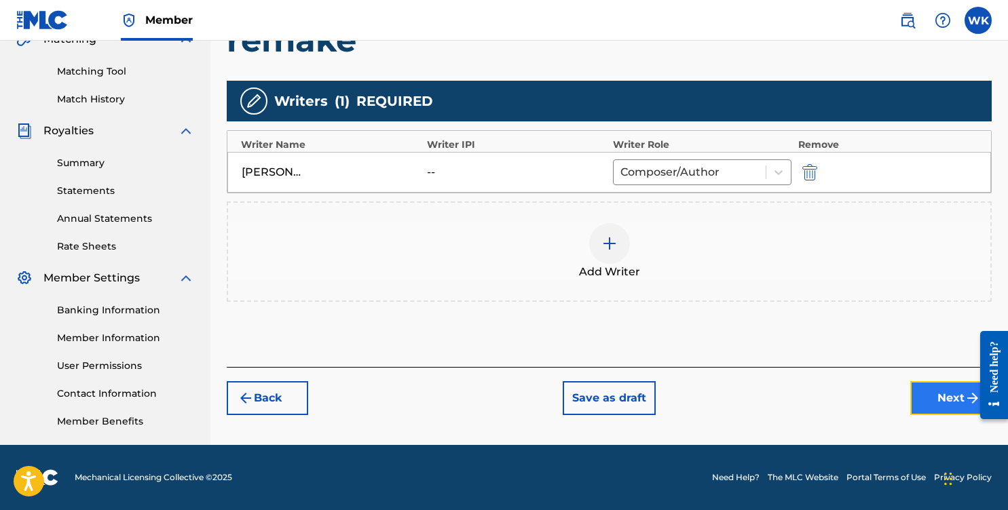
click at [923, 405] on button "Next" at bounding box center [950, 399] width 81 height 34
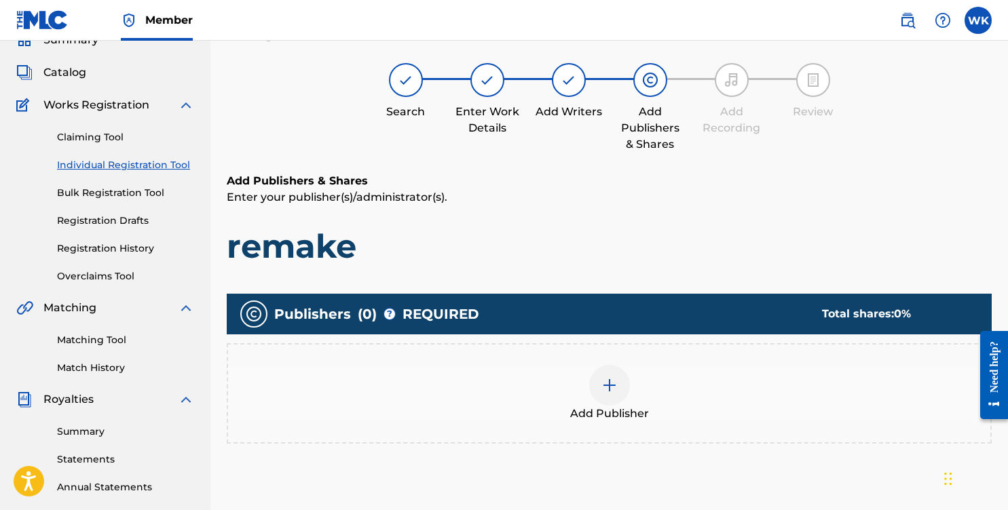
scroll to position [61, 0]
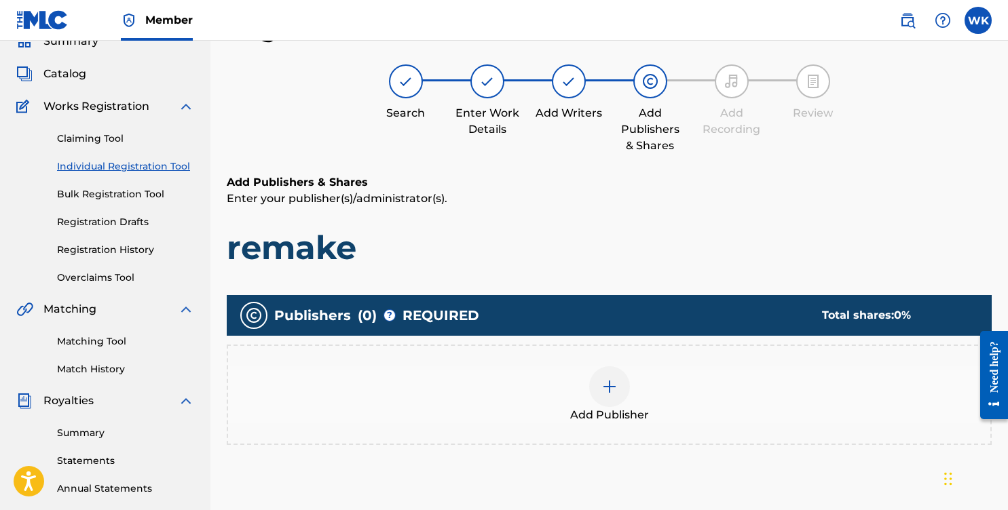
click at [729, 395] on div "Add Publisher" at bounding box center [609, 395] width 762 height 57
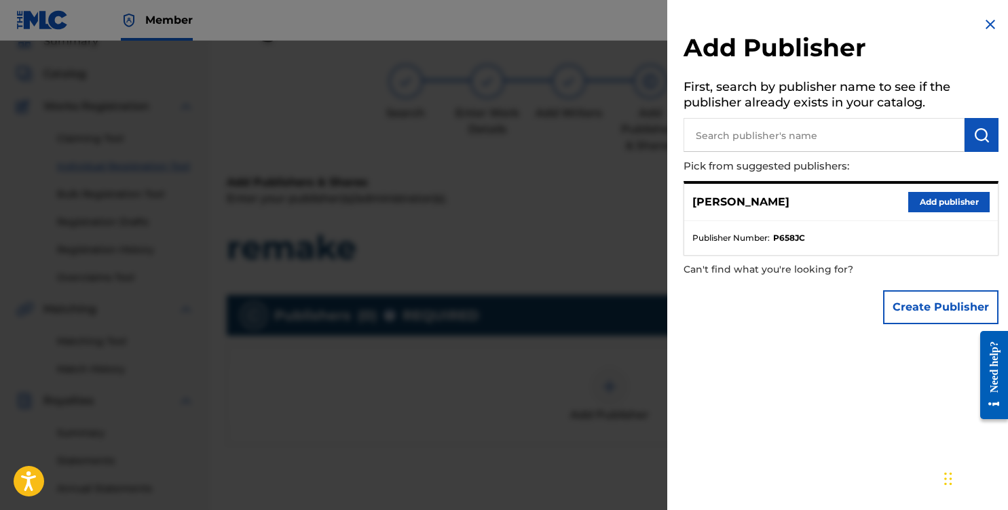
click at [918, 212] on div "[PERSON_NAME] Add publisher" at bounding box center [841, 202] width 314 height 37
click at [923, 196] on button "Add publisher" at bounding box center [948, 202] width 81 height 20
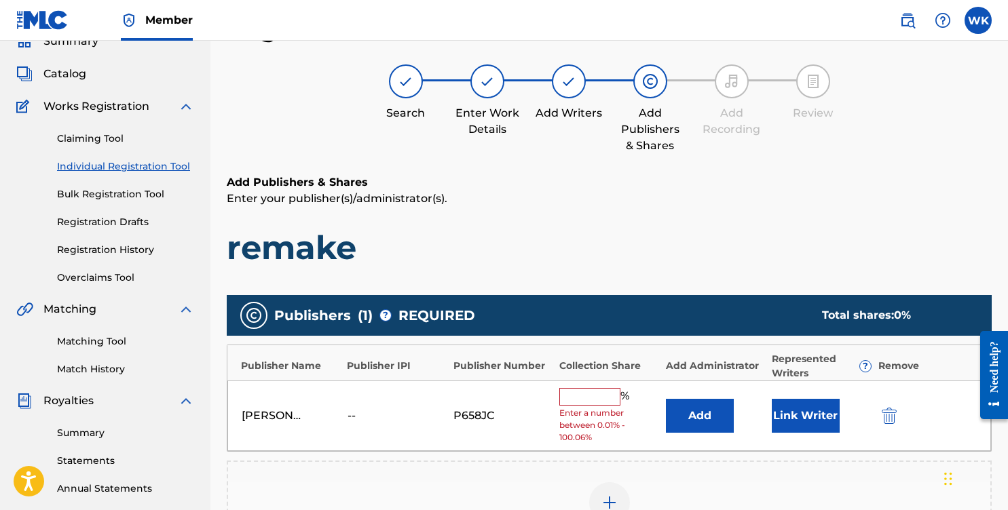
scroll to position [331, 0]
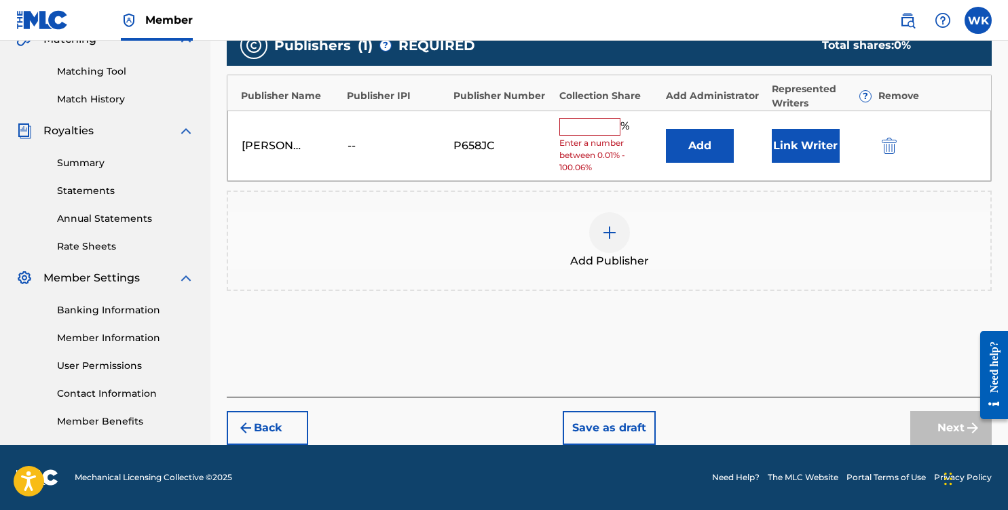
click at [589, 114] on div "[PERSON_NAME] -- P658JC % Enter a number between 0.01% - 100.06% Add Link Writer" at bounding box center [609, 146] width 764 height 71
click at [589, 119] on input "text" at bounding box center [589, 127] width 61 height 18
type input "100"
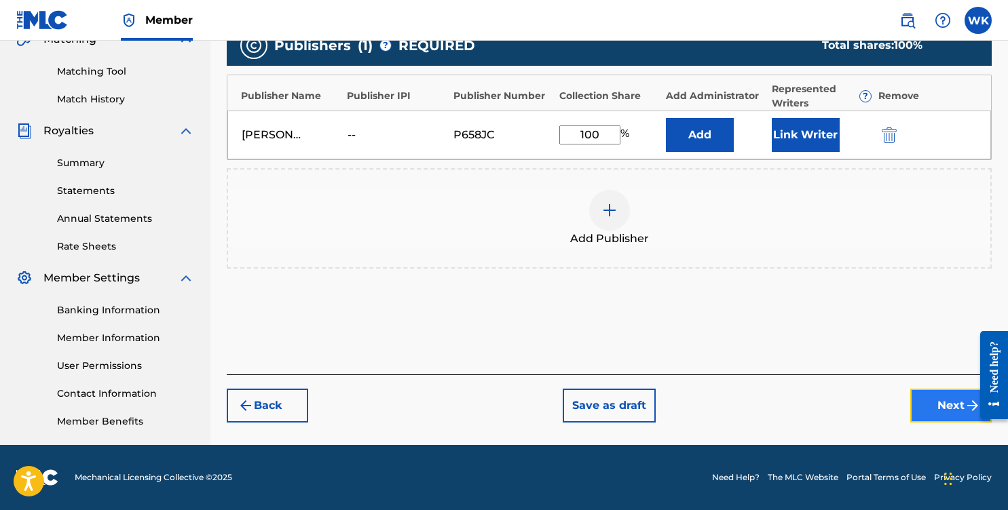
click at [940, 390] on button "Next" at bounding box center [950, 406] width 81 height 34
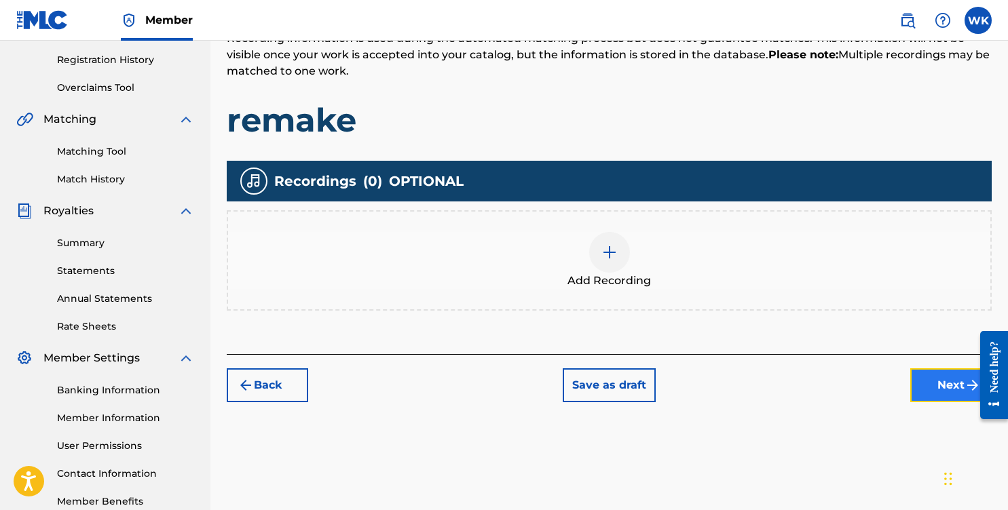
click at [915, 388] on button "Next" at bounding box center [950, 386] width 81 height 34
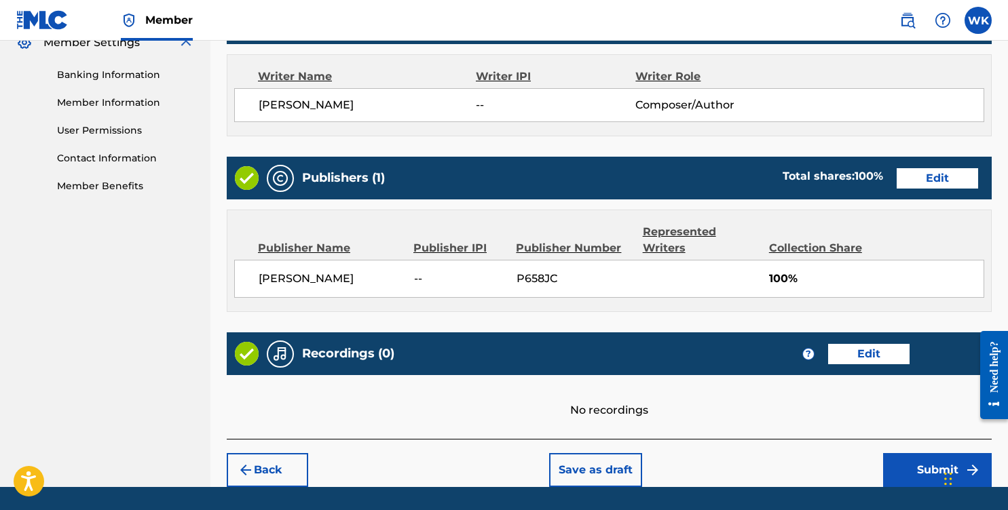
scroll to position [608, 0]
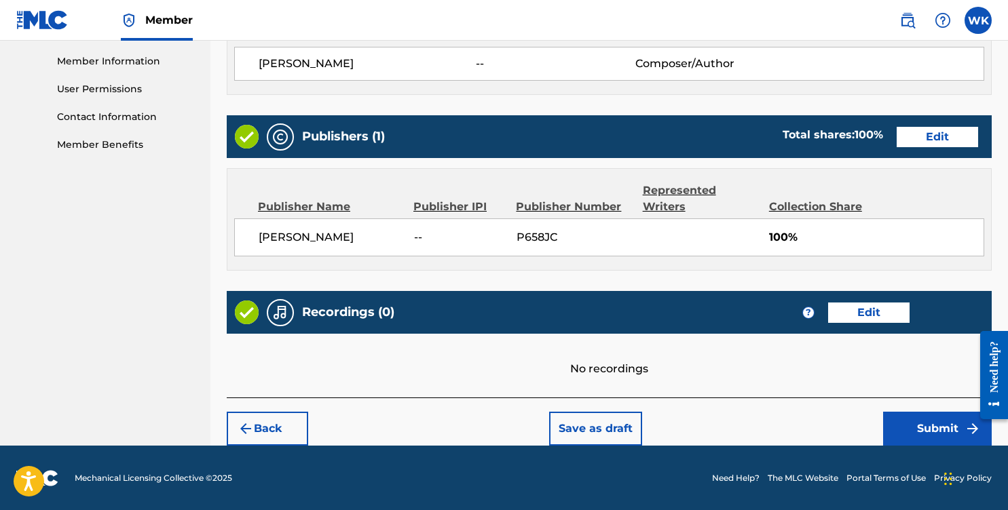
click at [932, 456] on footer "Mechanical Licensing Collective © 2025 Need Help? The MLC Website Portal Terms …" at bounding box center [504, 478] width 1008 height 65
click at [933, 444] on button "Submit" at bounding box center [937, 429] width 109 height 34
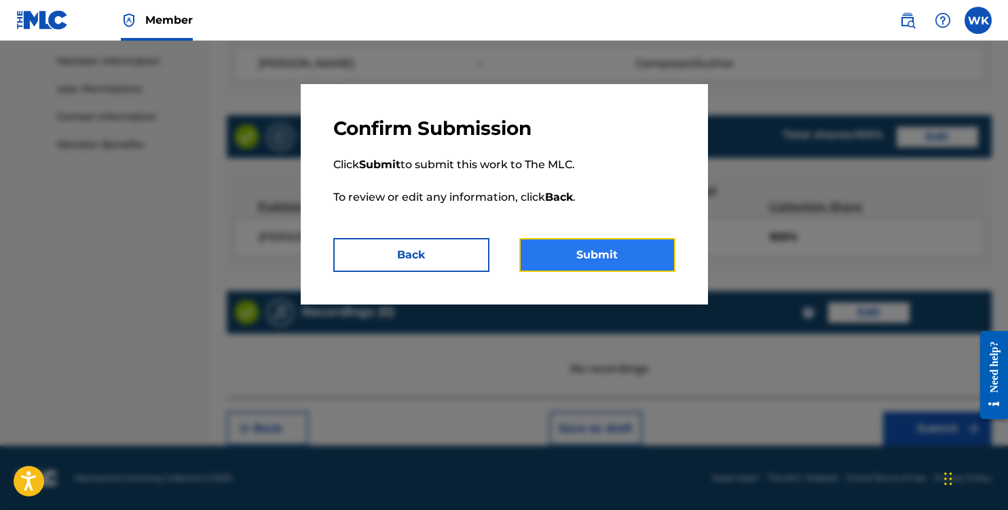
click at [582, 248] on button "Submit" at bounding box center [597, 255] width 156 height 34
